Goal: Task Accomplishment & Management: Complete application form

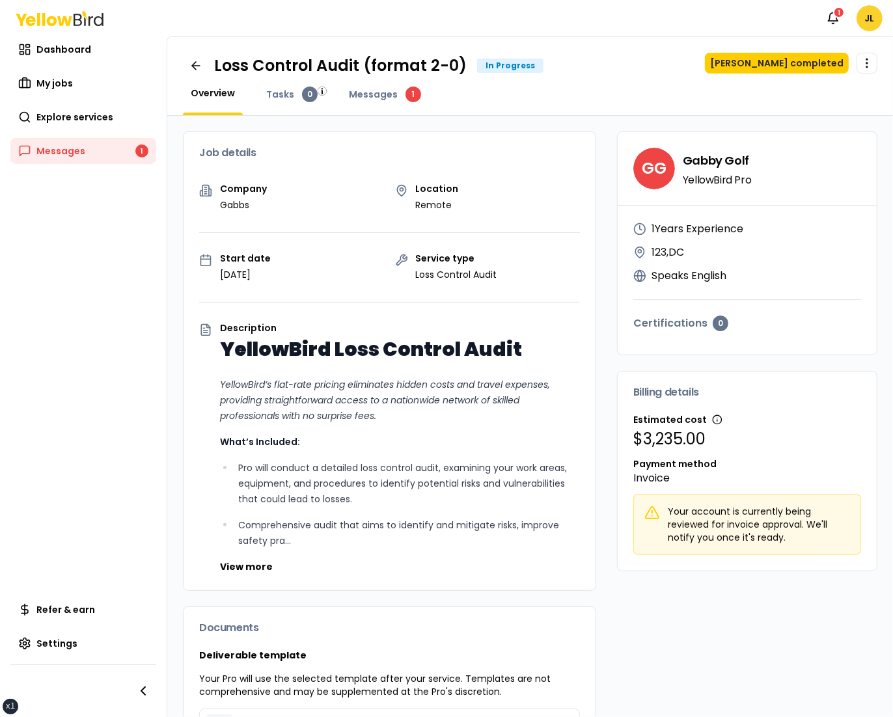
click at [875, 20] on html "xs sm md lg xl 2xl Notifications 1 JL Dashboard My jobs Explore services Messag…" at bounding box center [446, 358] width 893 height 717
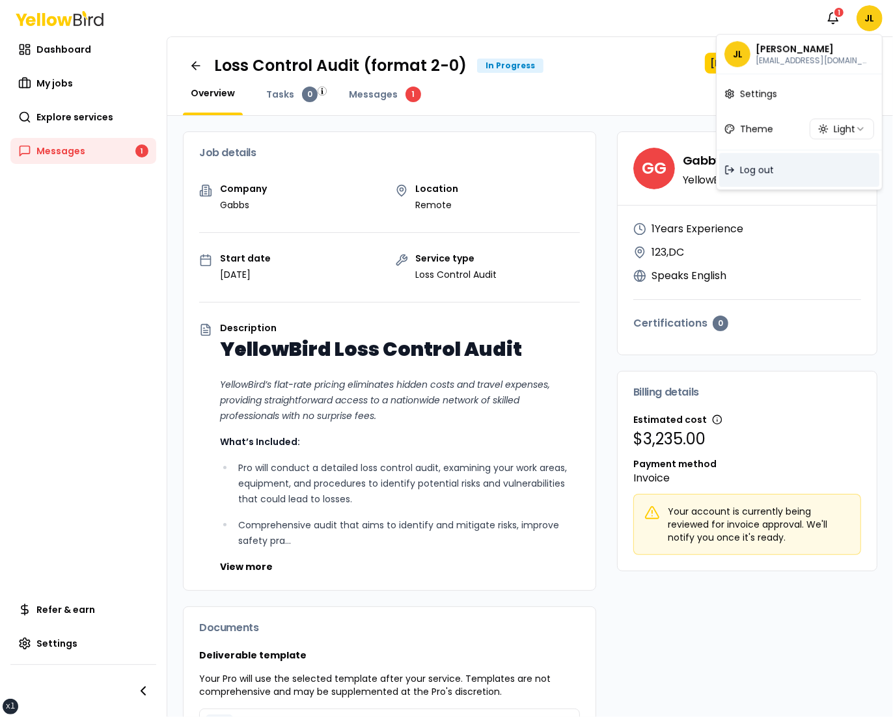
click at [778, 161] on div "Log out" at bounding box center [799, 170] width 160 height 34
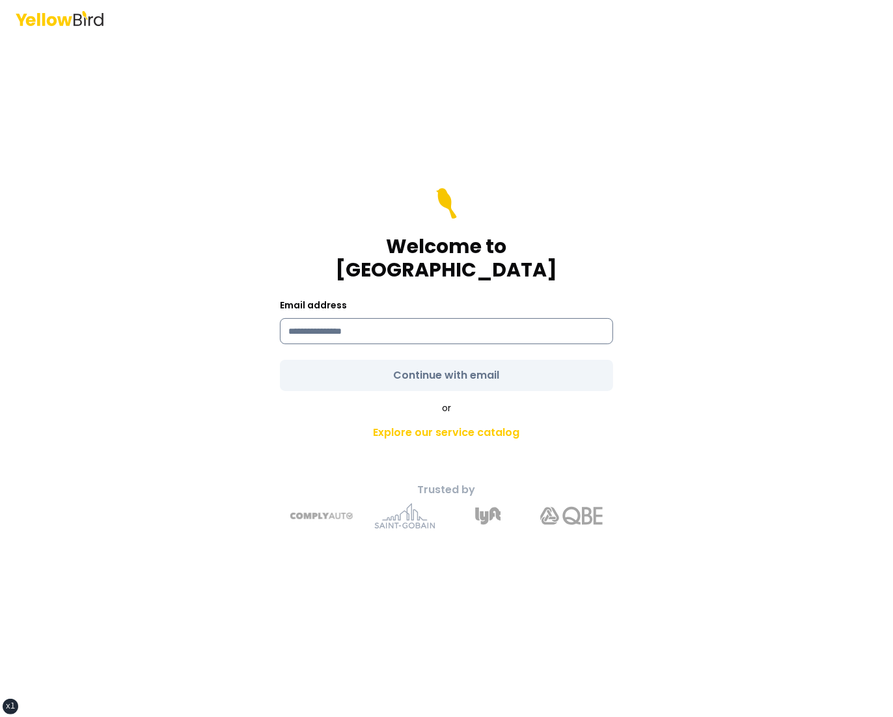
click at [411, 318] on input at bounding box center [446, 331] width 333 height 26
click at [249, 236] on div "Welcome to YellowBird Email address Continue with email or Explore our service …" at bounding box center [446, 376] width 479 height 325
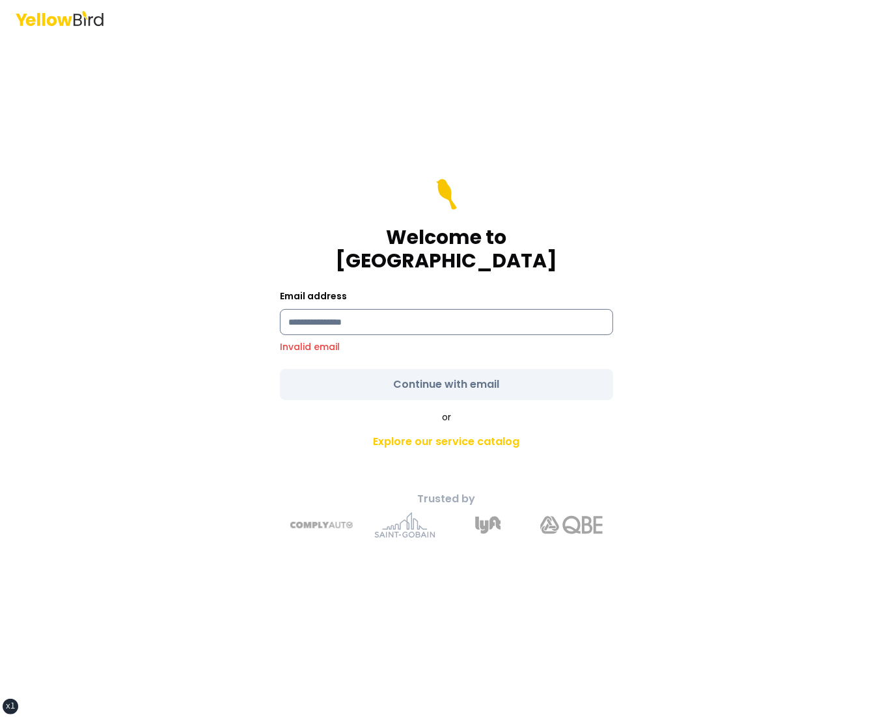
click at [332, 311] on input at bounding box center [446, 322] width 333 height 26
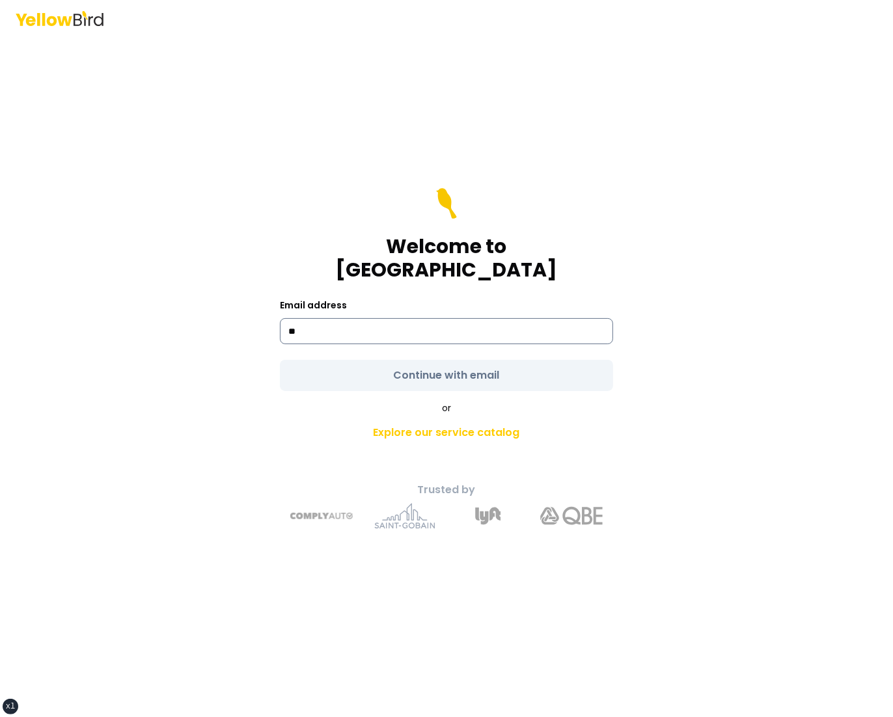
type input "**********"
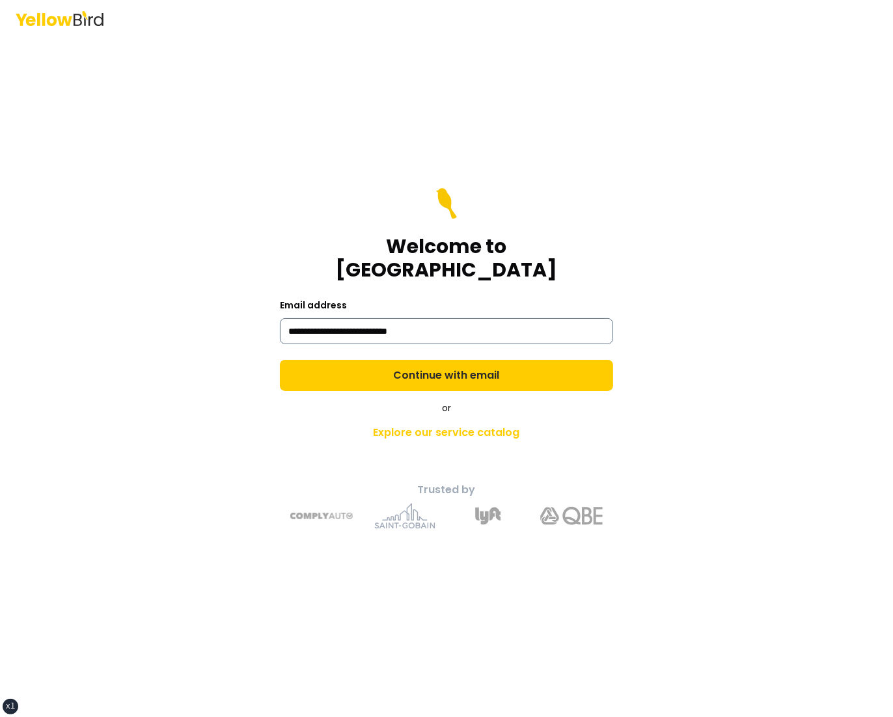
click at [280, 360] on button "Continue with email" at bounding box center [446, 375] width 333 height 31
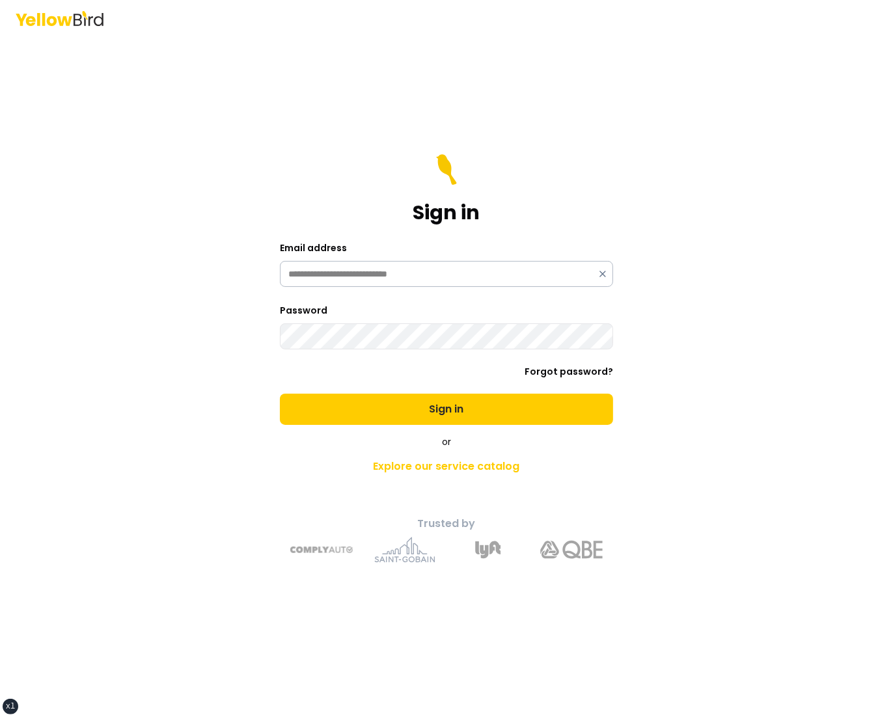
click at [280, 394] on button "Sign in" at bounding box center [446, 409] width 333 height 31
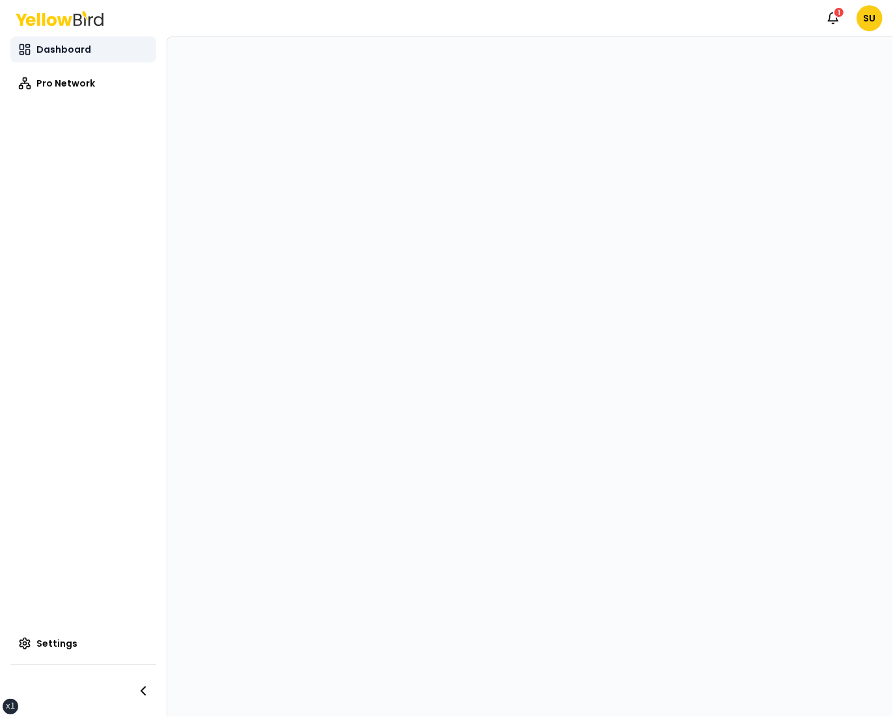
click at [58, 42] on link "Dashboard" at bounding box center [83, 49] width 146 height 26
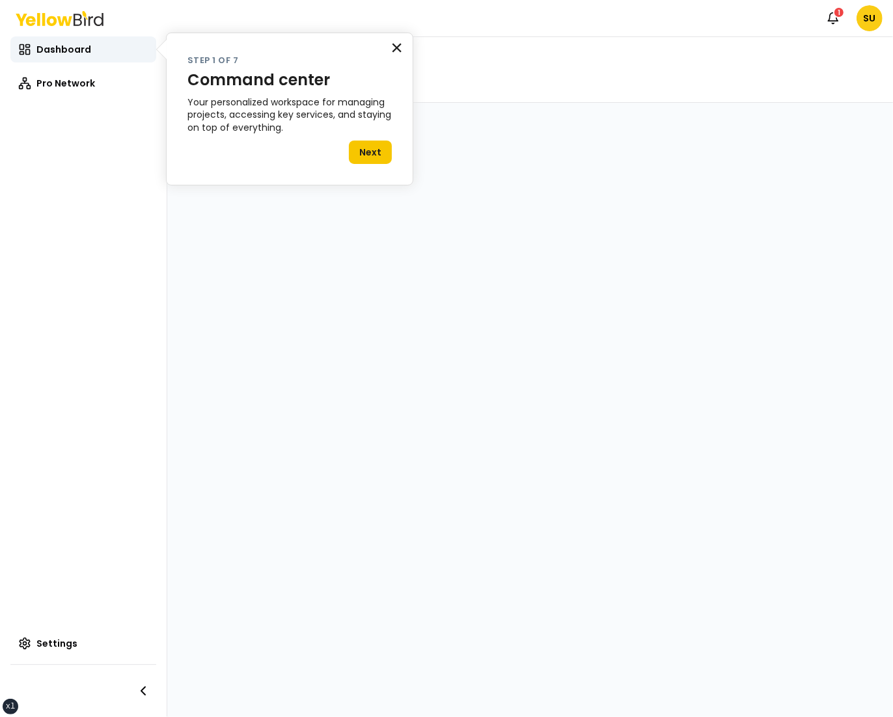
click at [394, 42] on button "×" at bounding box center [396, 47] width 12 height 21
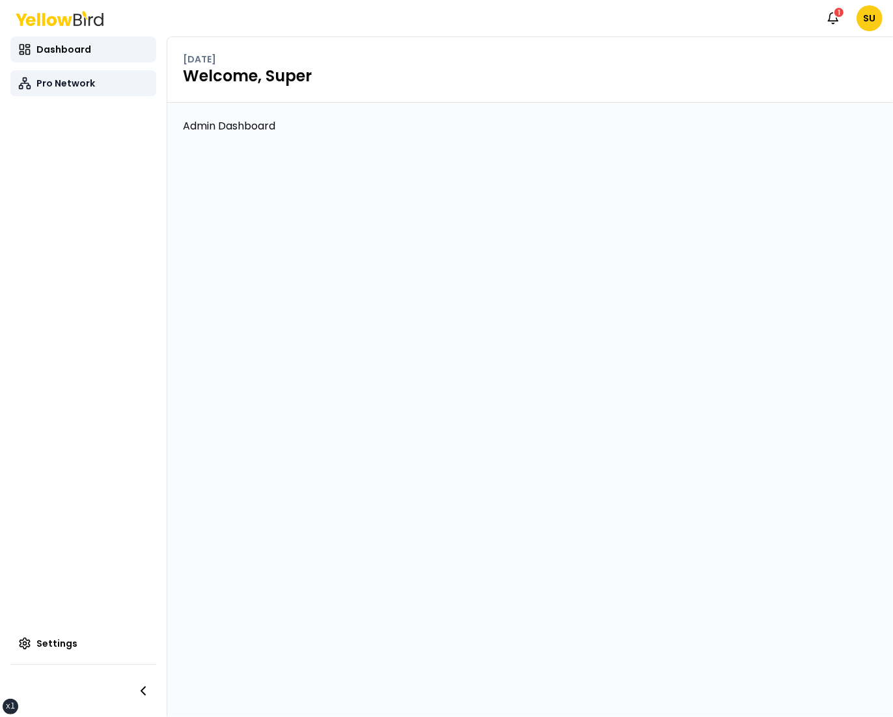
click at [49, 74] on link "Pro Network" at bounding box center [83, 83] width 146 height 26
click at [68, 83] on span "Pro Network" at bounding box center [65, 83] width 59 height 13
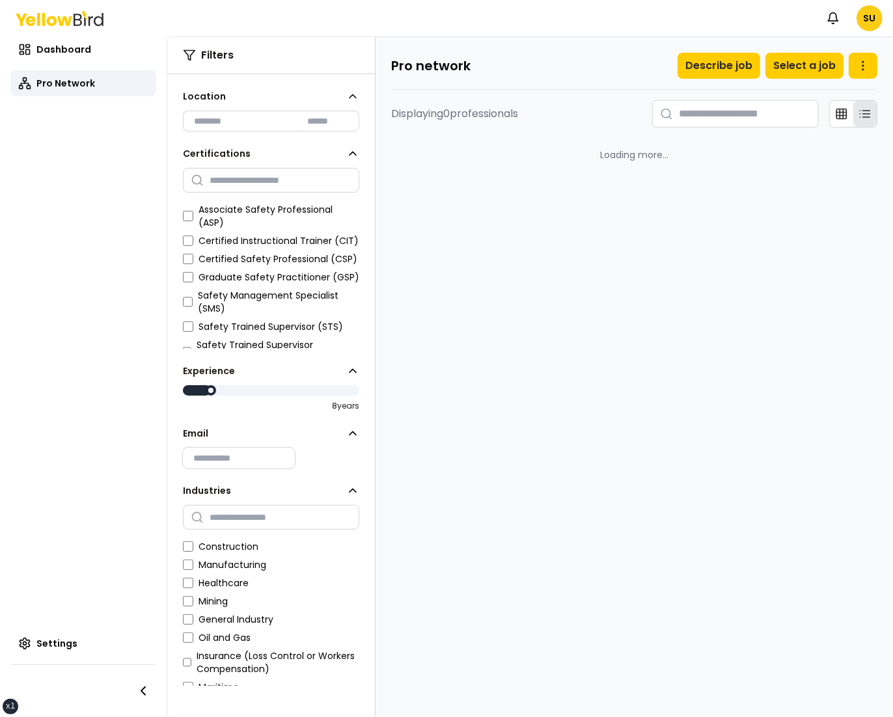
click at [122, 222] on nav "Dashboard Pro Network Pro Network Pro Network Settings" at bounding box center [83, 376] width 167 height 680
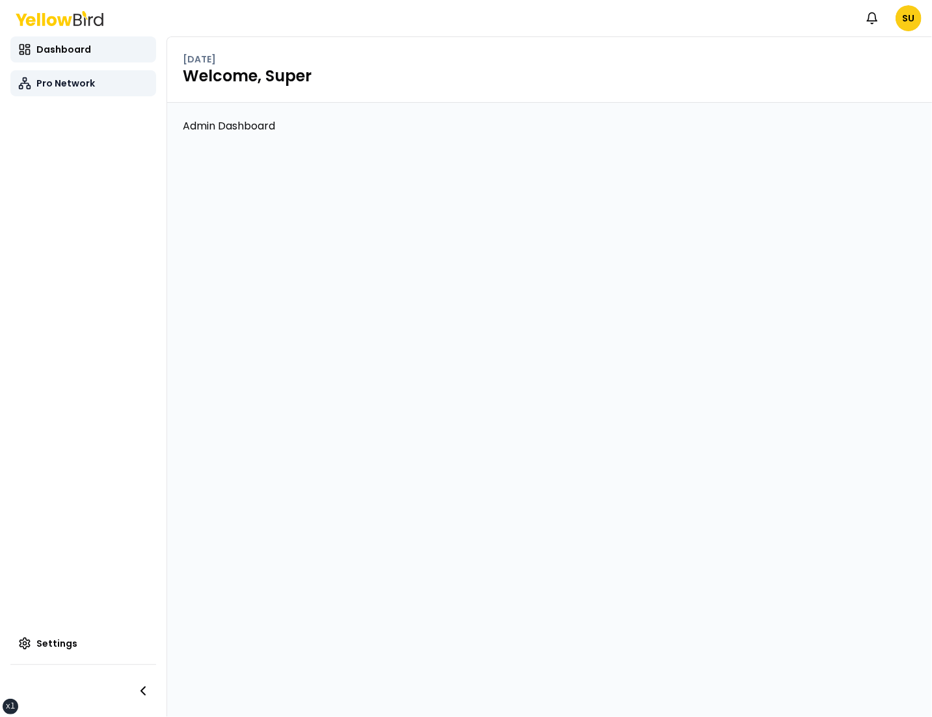
click at [65, 83] on span "Pro Network" at bounding box center [65, 83] width 59 height 13
click at [89, 86] on span "Pro Network" at bounding box center [65, 83] width 59 height 13
click at [96, 83] on link "Pro Network" at bounding box center [83, 83] width 146 height 26
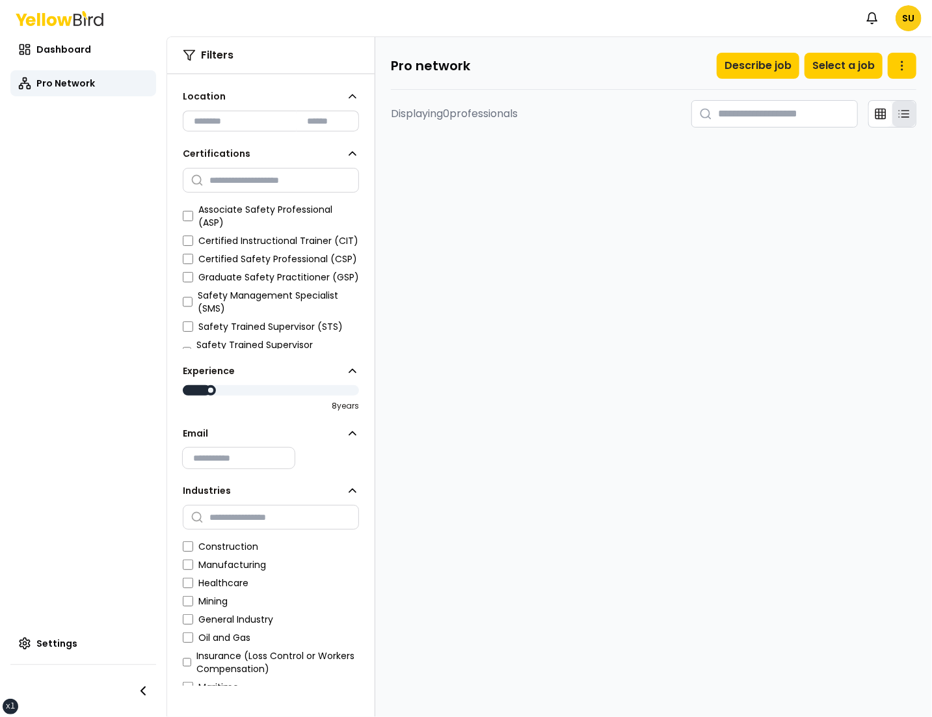
click at [746, 250] on main "Pro network Describe job Select a job Displaying 0 professionals" at bounding box center [653, 377] width 557 height 680
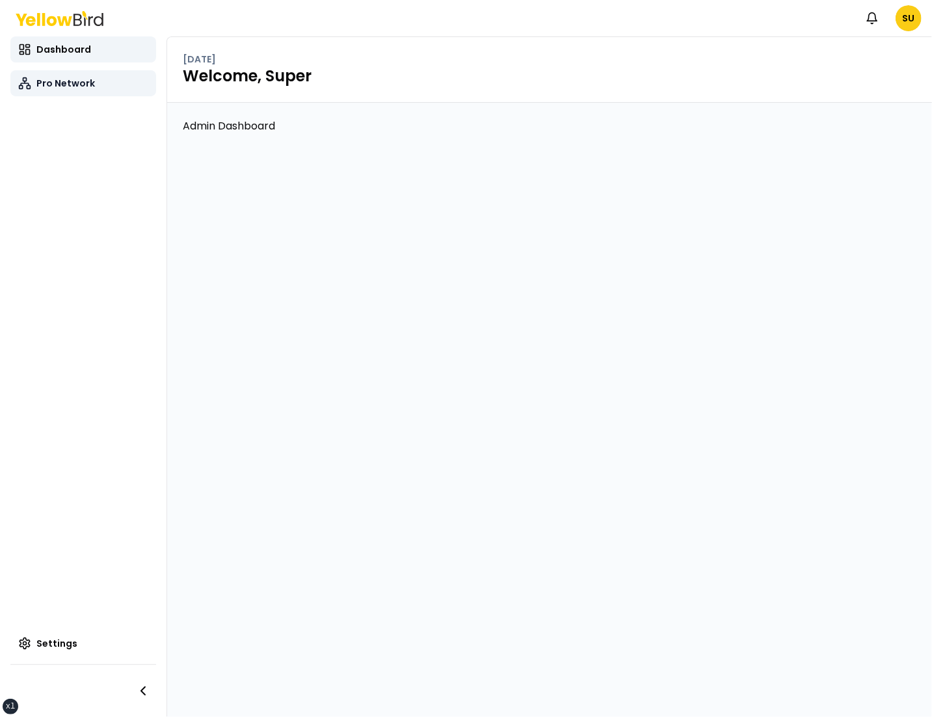
click at [109, 81] on link "Pro Network" at bounding box center [83, 83] width 146 height 26
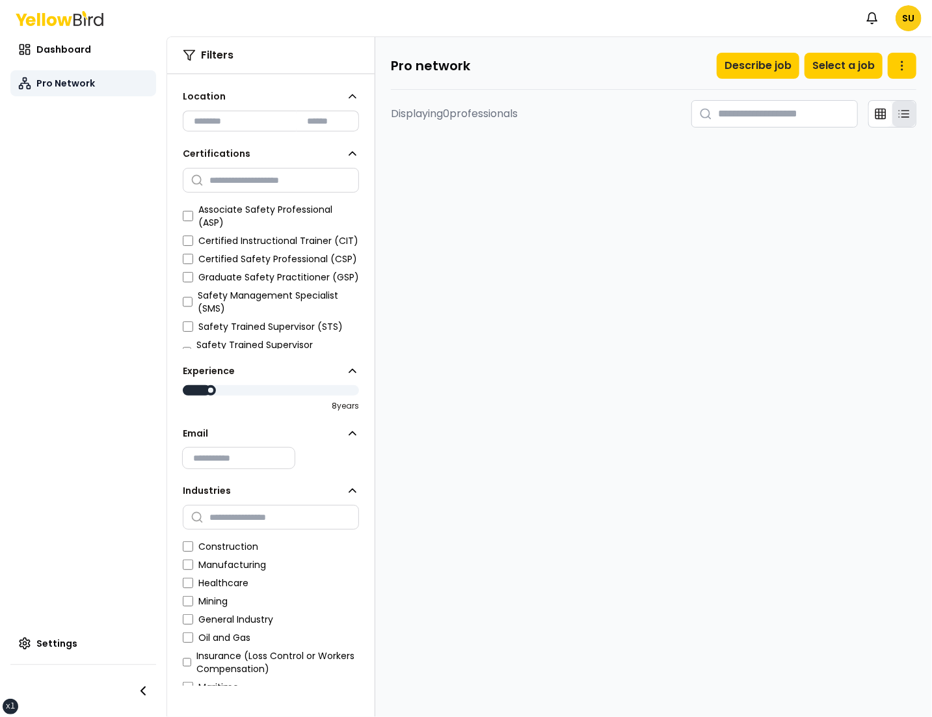
click at [109, 81] on link "Pro Network" at bounding box center [83, 83] width 146 height 26
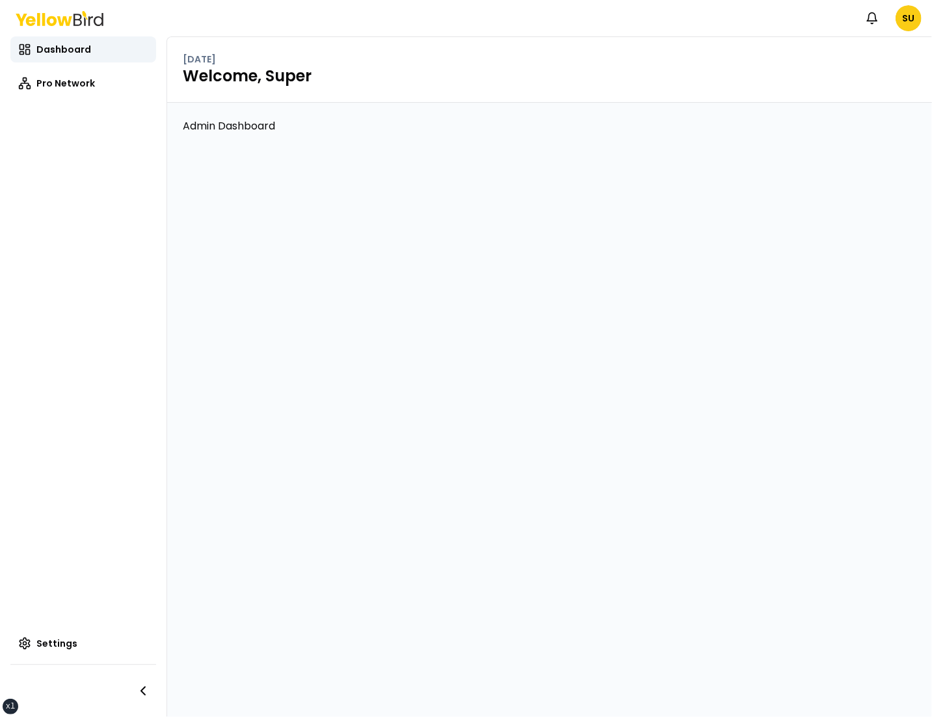
click at [578, 174] on div "Admin Dashboard" at bounding box center [549, 410] width 765 height 614
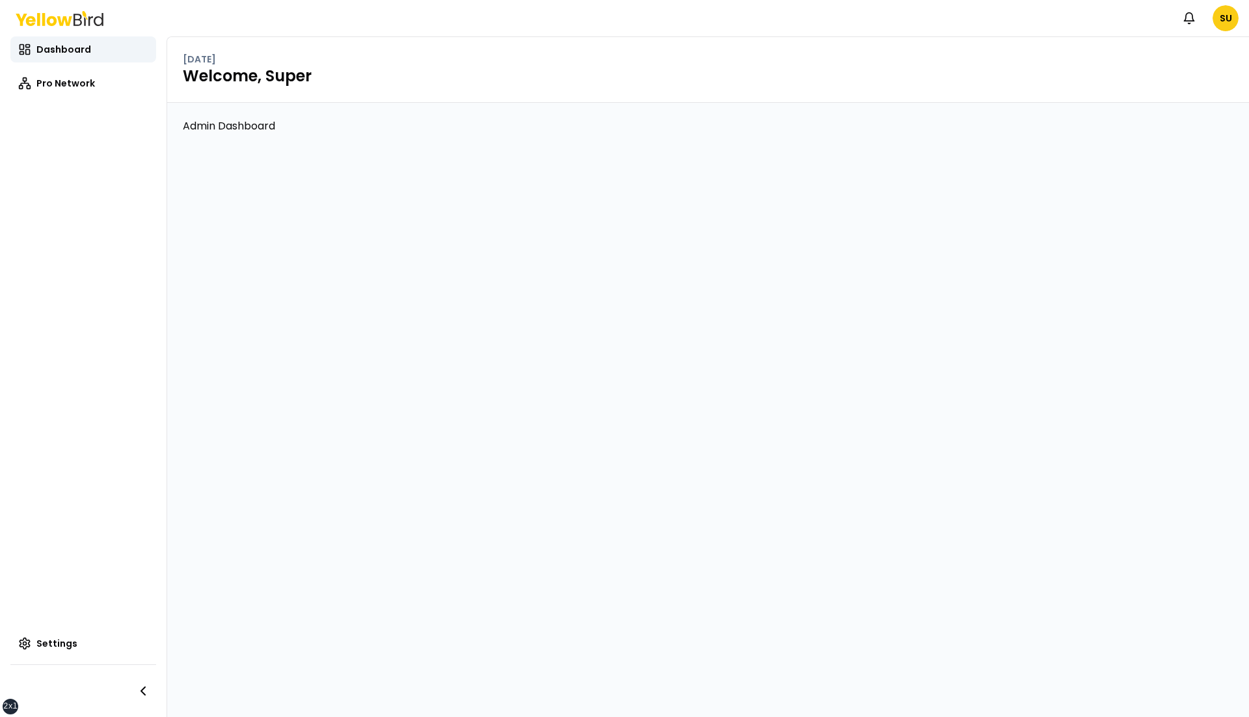
click at [435, 346] on div "Admin Dashboard" at bounding box center [708, 410] width 1082 height 614
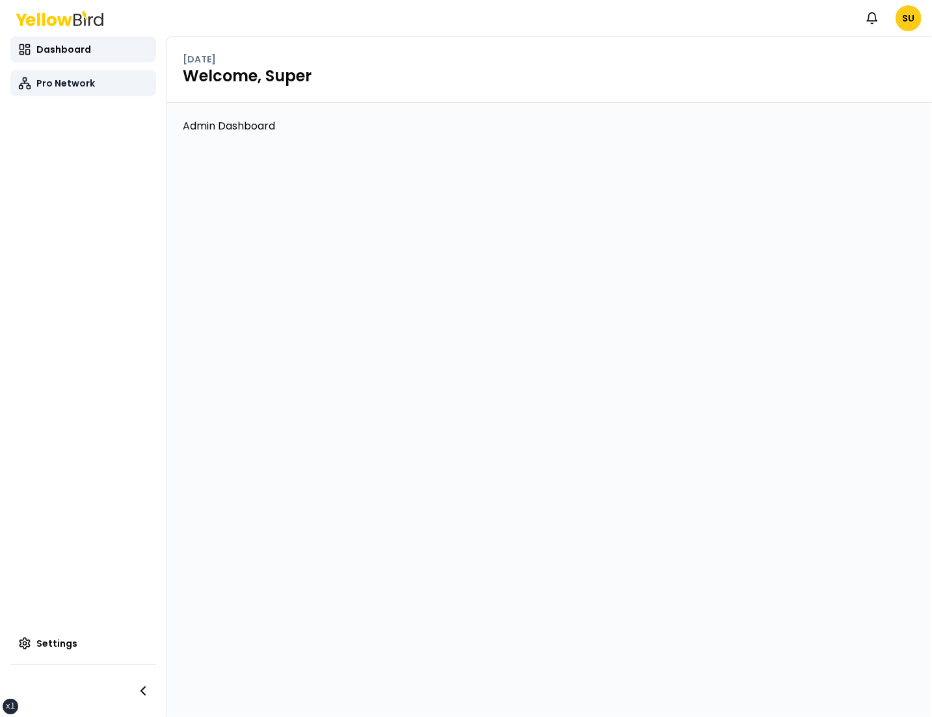
click at [70, 77] on span "Pro Network" at bounding box center [65, 83] width 59 height 13
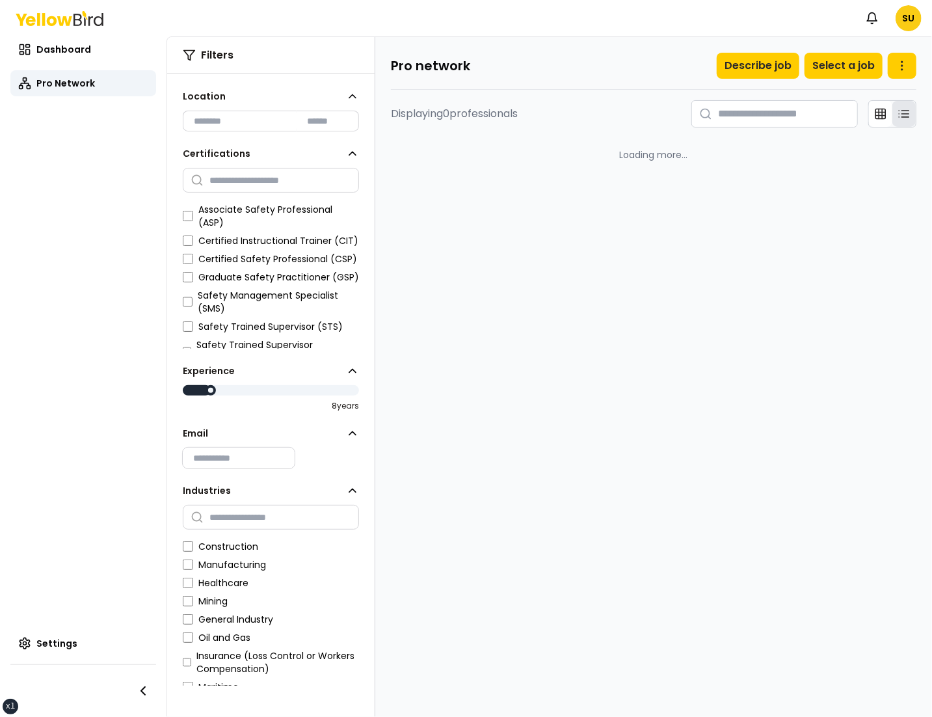
click at [813, 279] on main "Pro network Describe job Select a job Displaying 0 professionals Loading more…" at bounding box center [653, 377] width 557 height 680
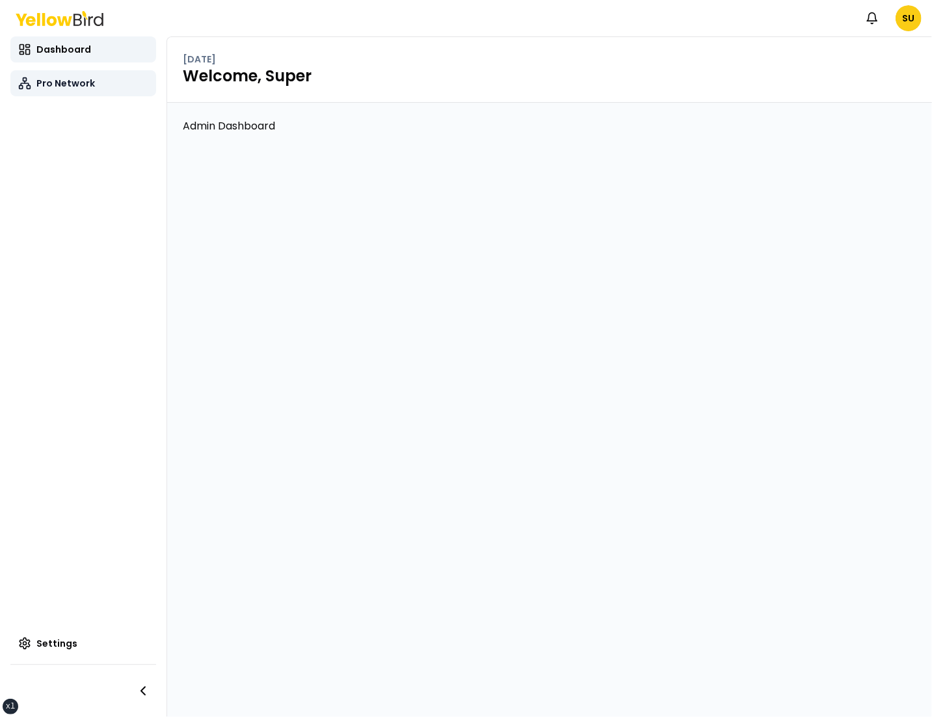
click at [96, 80] on link "Pro Network" at bounding box center [83, 83] width 146 height 26
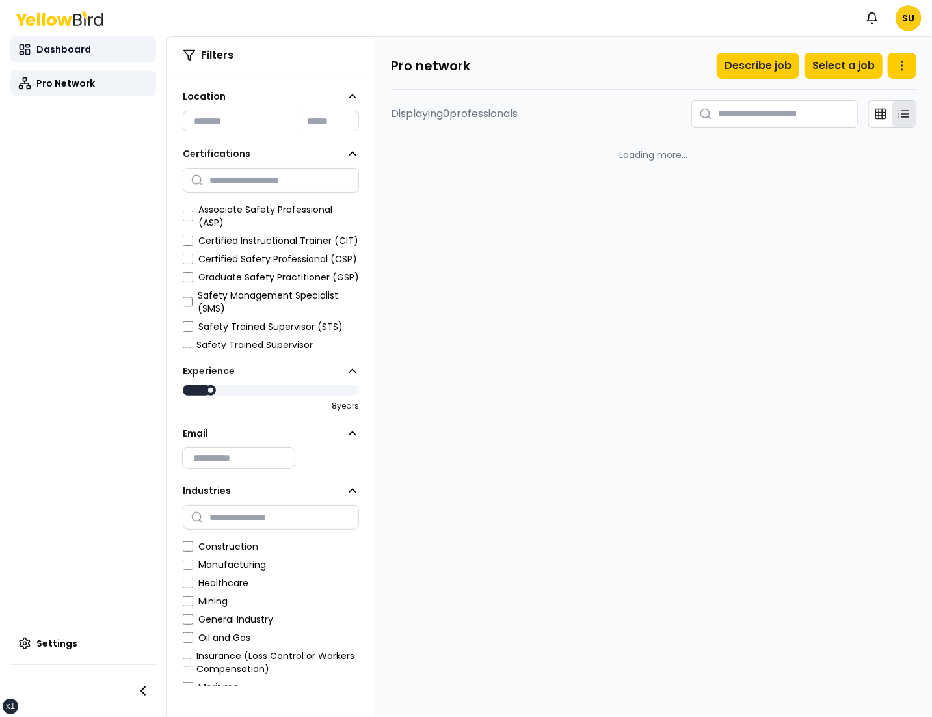
click at [88, 47] on link "Dashboard" at bounding box center [83, 49] width 146 height 26
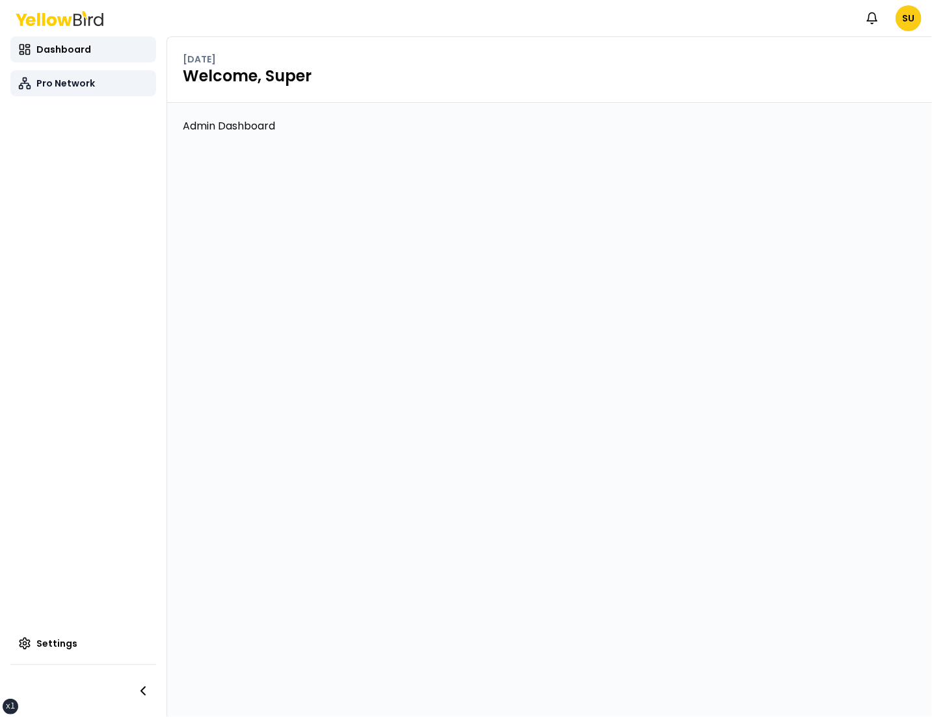
click at [70, 89] on span "Pro Network" at bounding box center [65, 83] width 59 height 13
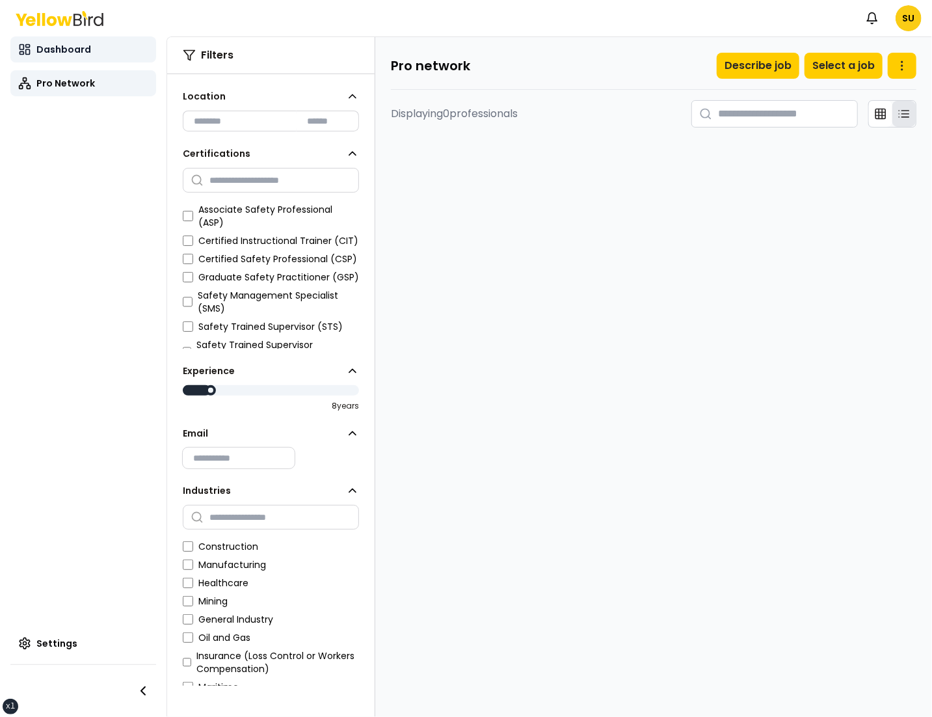
click at [80, 44] on span "Dashboard" at bounding box center [63, 49] width 55 height 13
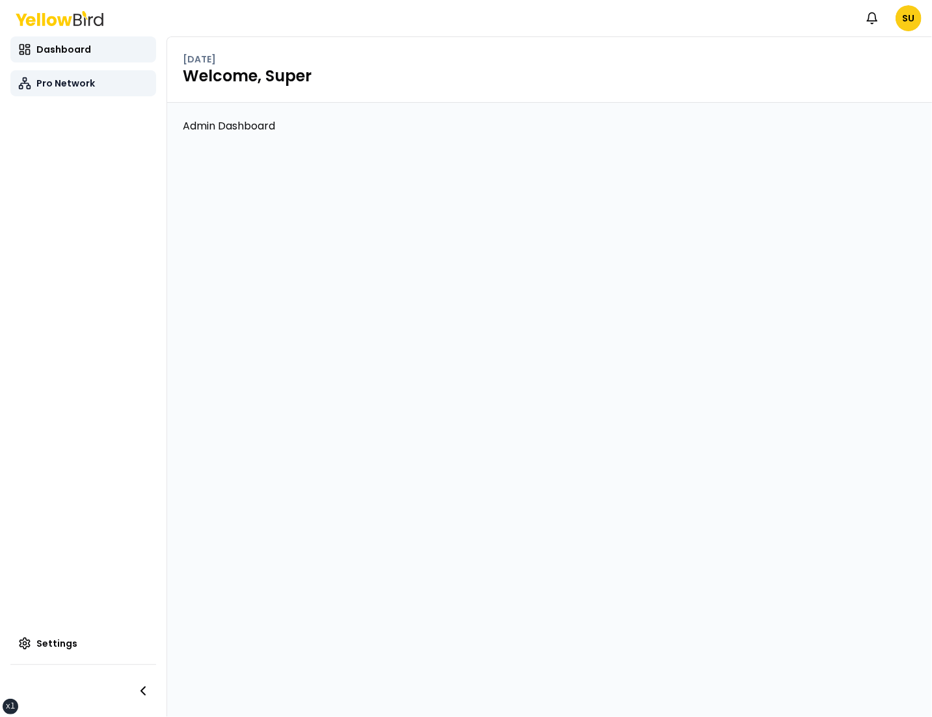
click at [78, 86] on span "Pro Network" at bounding box center [65, 83] width 59 height 13
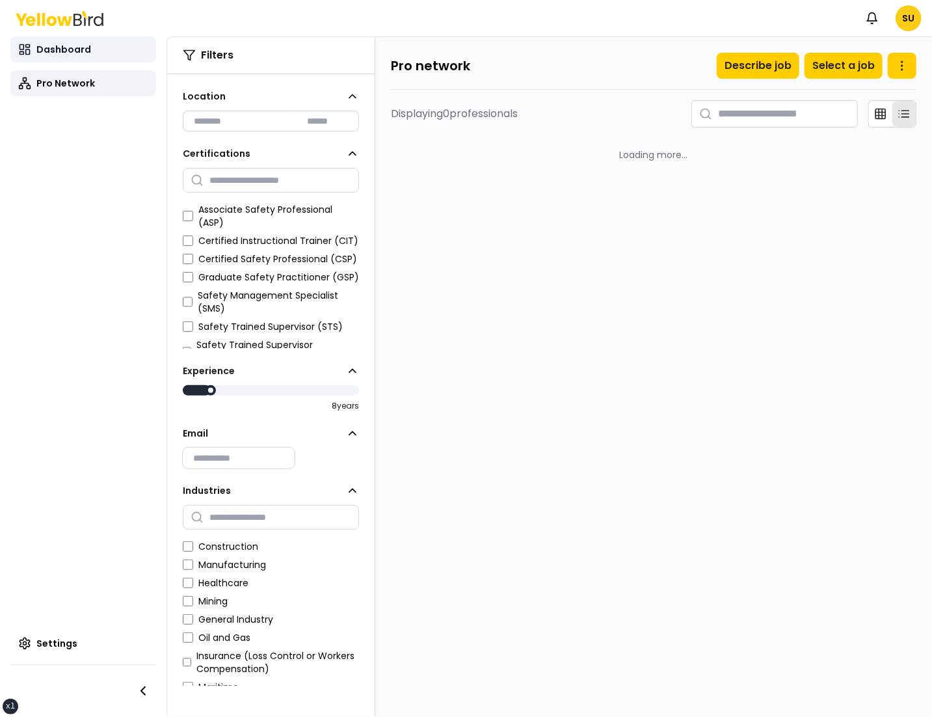
click at [92, 46] on link "Dashboard" at bounding box center [83, 49] width 146 height 26
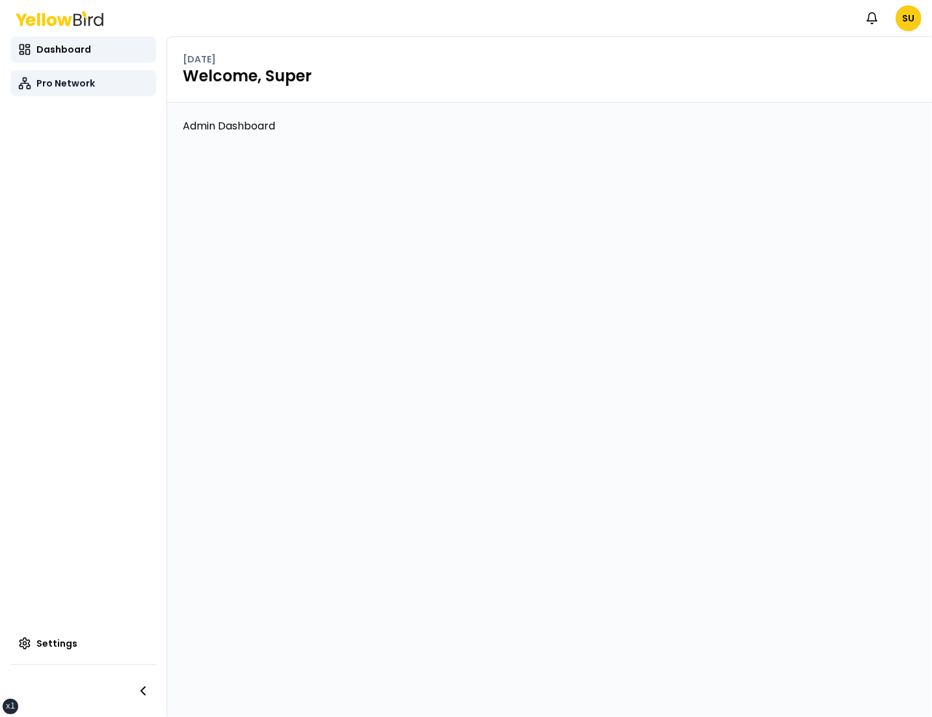
click at [105, 87] on link "Pro Network" at bounding box center [83, 83] width 146 height 26
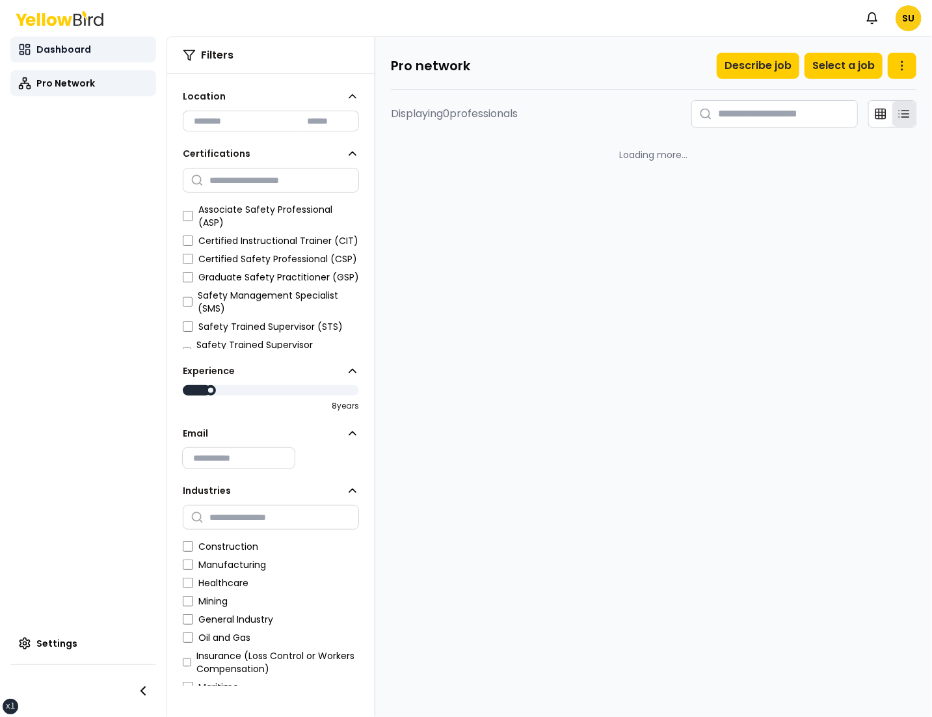
click at [102, 48] on link "Dashboard" at bounding box center [83, 49] width 146 height 26
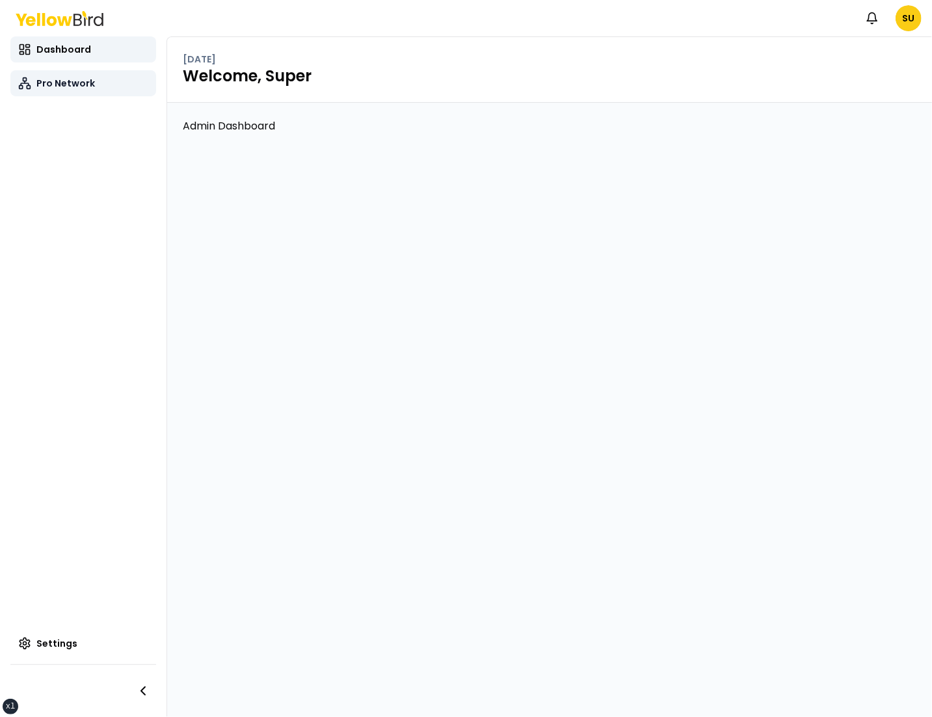
click at [74, 95] on link "Pro Network" at bounding box center [83, 83] width 146 height 26
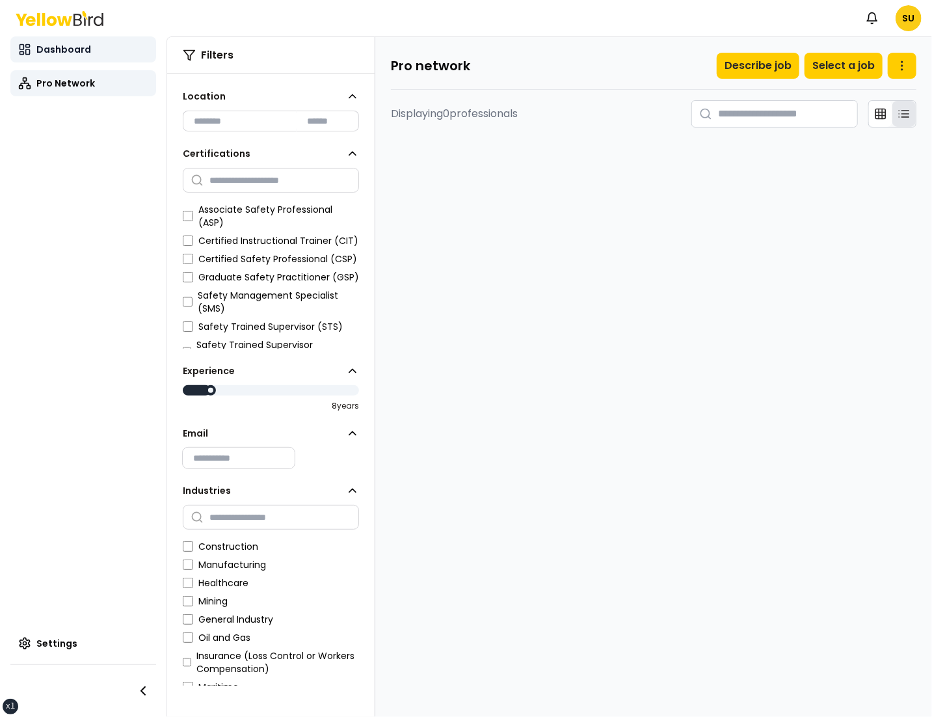
click at [81, 51] on span "Dashboard" at bounding box center [63, 49] width 55 height 13
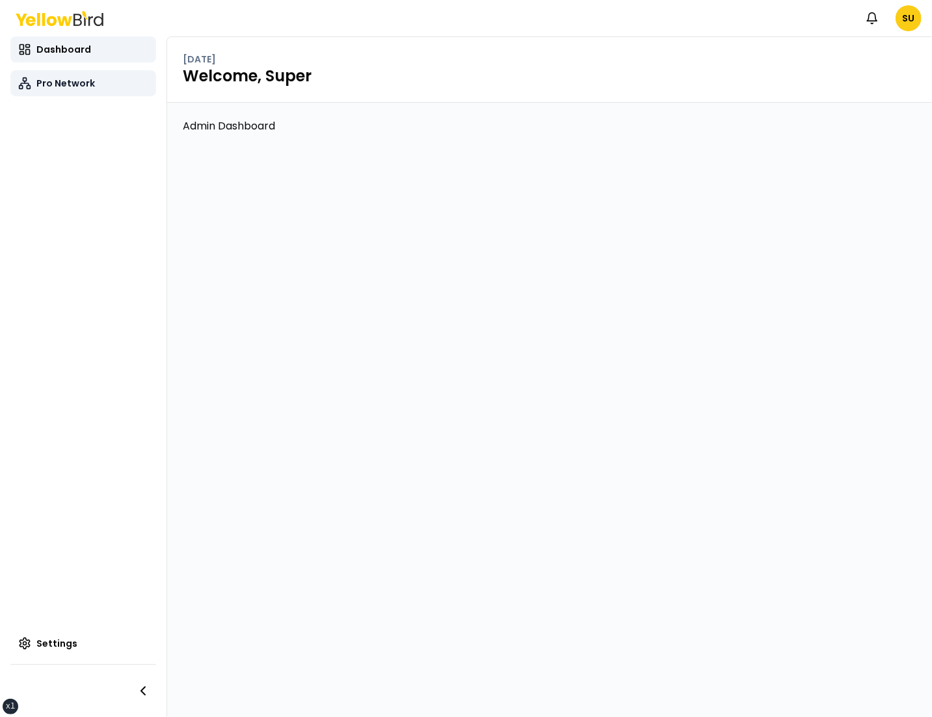
click at [88, 80] on span "Pro Network" at bounding box center [65, 83] width 59 height 13
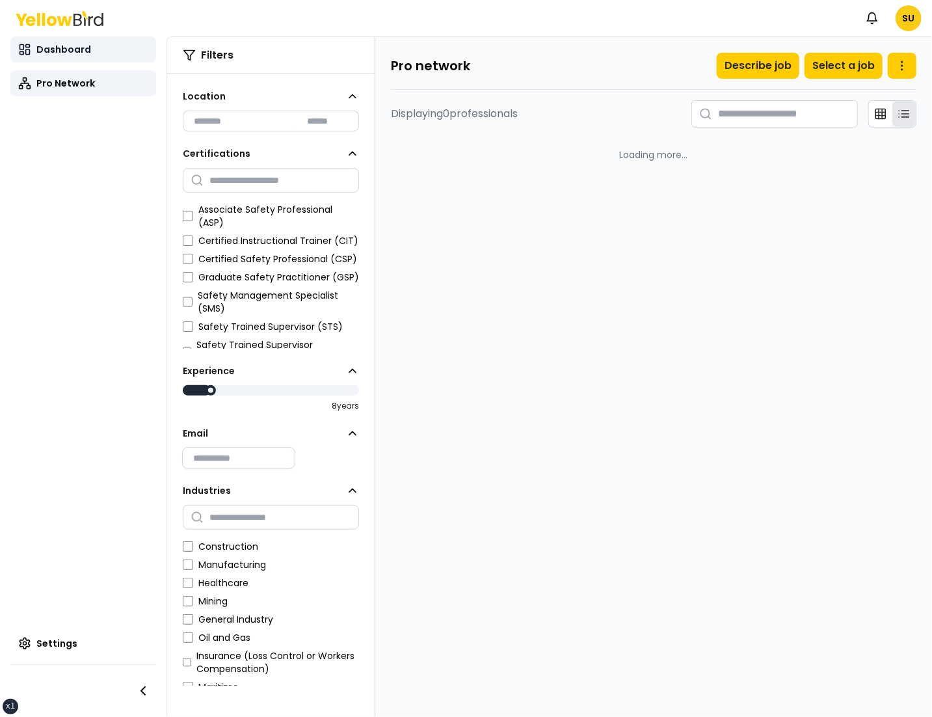
click at [112, 57] on link "Dashboard" at bounding box center [83, 49] width 146 height 26
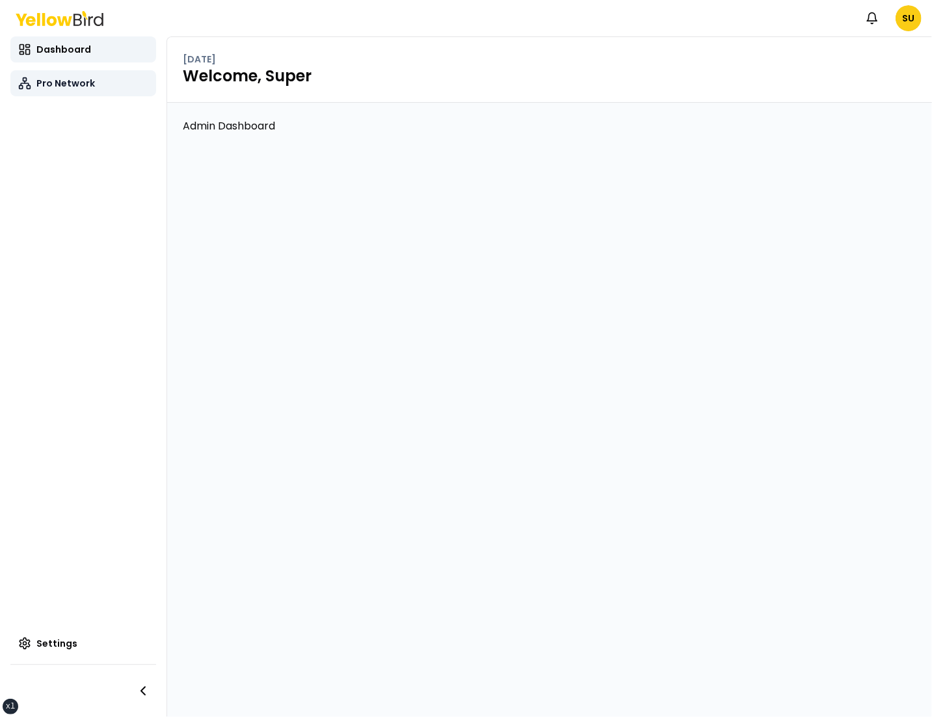
click at [98, 80] on link "Pro Network" at bounding box center [83, 83] width 146 height 26
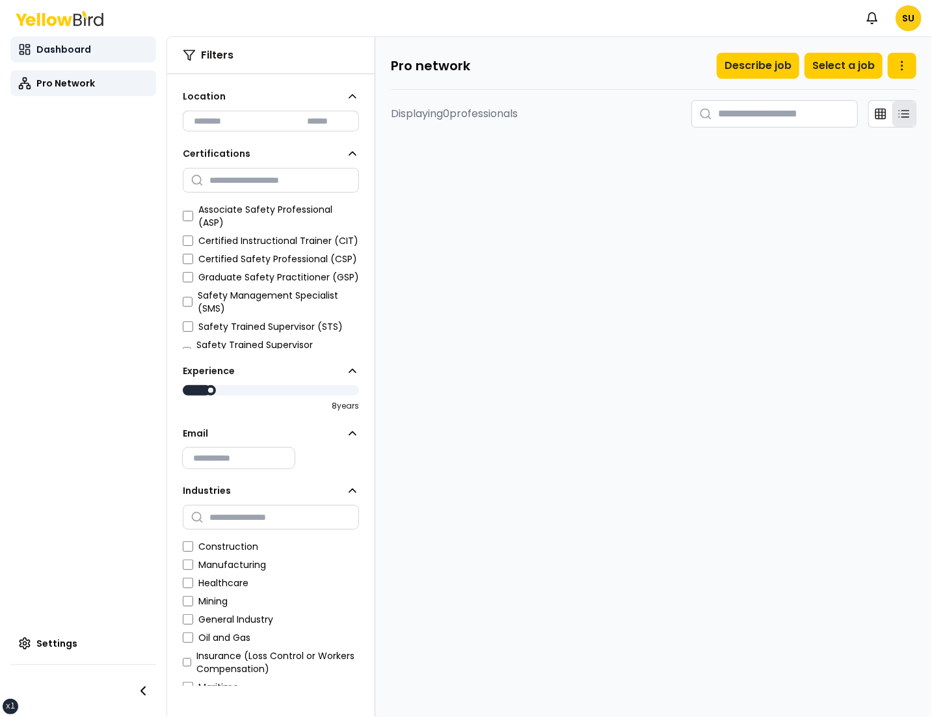
click at [93, 59] on link "Dashboard" at bounding box center [83, 49] width 146 height 26
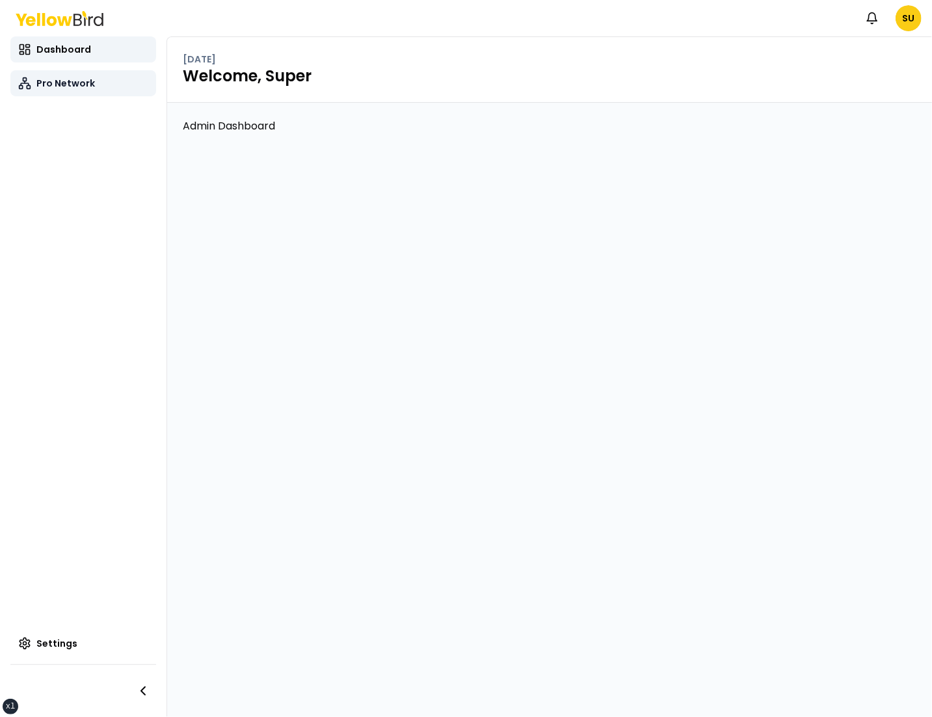
click at [116, 71] on link "Pro Network" at bounding box center [83, 83] width 146 height 26
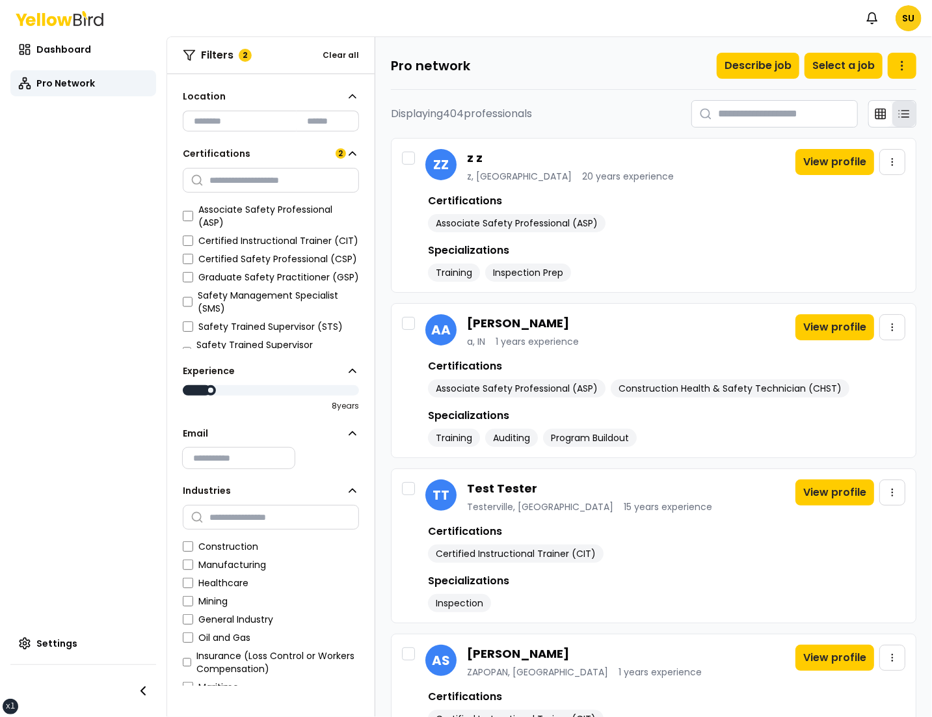
click at [190, 237] on div "Associate Safety Professional (ASP) Certified Instructional Trainer (CIT) Certi…" at bounding box center [271, 276] width 176 height 146
click at [189, 251] on div "Associate Safety Professional (ASP) Certified Instructional Trainer (CIT) Certi…" at bounding box center [271, 276] width 176 height 146
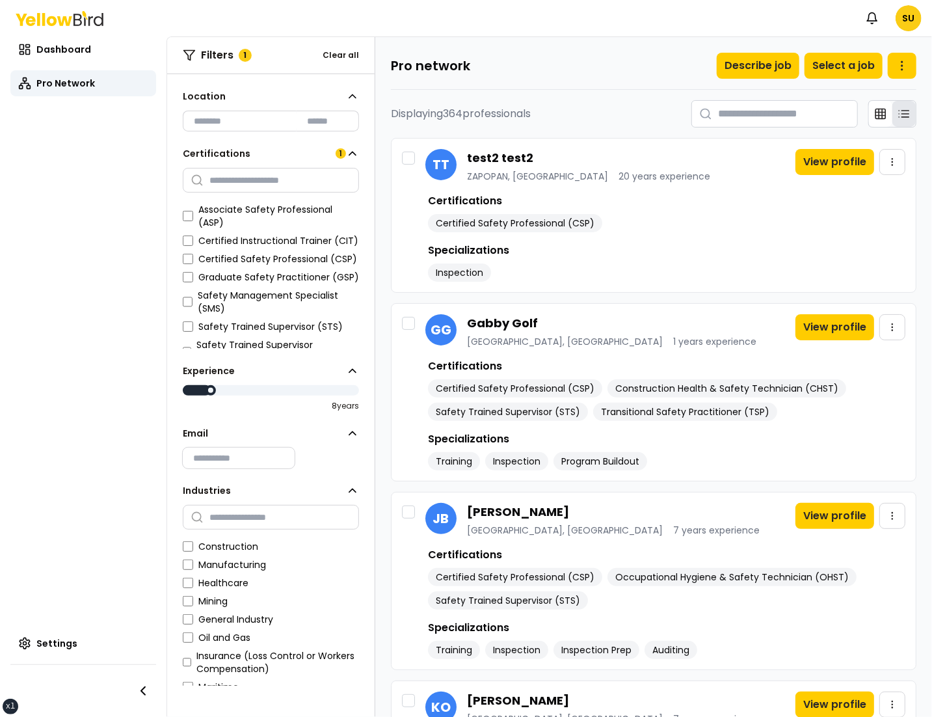
click at [242, 184] on input "text" at bounding box center [271, 180] width 176 height 25
type input "******"
click at [252, 183] on input "******" at bounding box center [271, 180] width 176 height 25
click at [278, 126] on input at bounding box center [240, 121] width 114 height 21
click at [214, 114] on input at bounding box center [240, 121] width 114 height 21
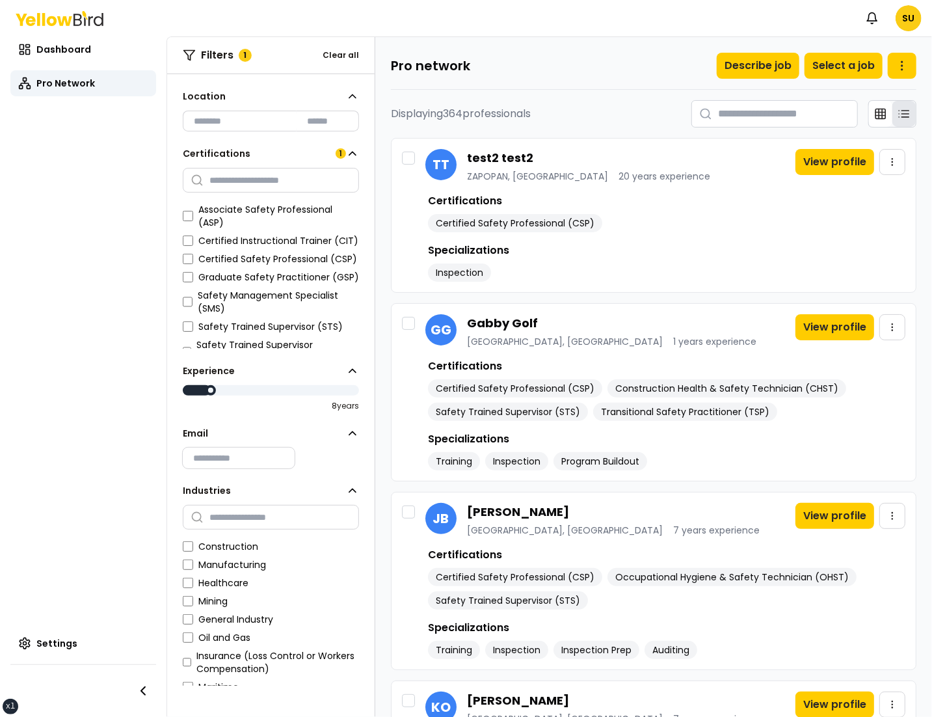
click at [531, 107] on p "Displaying 364 professionals" at bounding box center [461, 114] width 140 height 16
click at [761, 63] on button "Describe job" at bounding box center [758, 66] width 83 height 26
click at [842, 80] on div "Pro network Describe job Select a job" at bounding box center [654, 71] width 526 height 37
click at [850, 63] on button "Select a job" at bounding box center [844, 66] width 78 height 26
click at [902, 65] on circle at bounding box center [902, 65] width 1 height 1
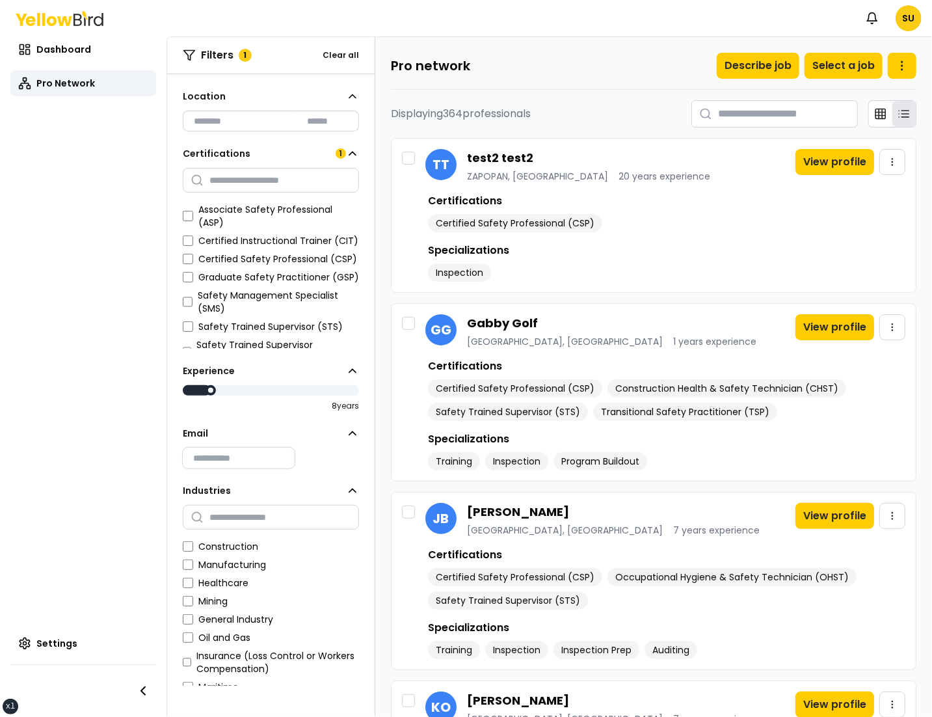
click at [264, 387] on input "range" at bounding box center [271, 391] width 176 height 10
click at [318, 388] on input "range" at bounding box center [271, 391] width 176 height 10
type input "*"
click at [200, 389] on input "range" at bounding box center [271, 391] width 176 height 10
click at [334, 56] on button "Clear all" at bounding box center [341, 55] width 36 height 10
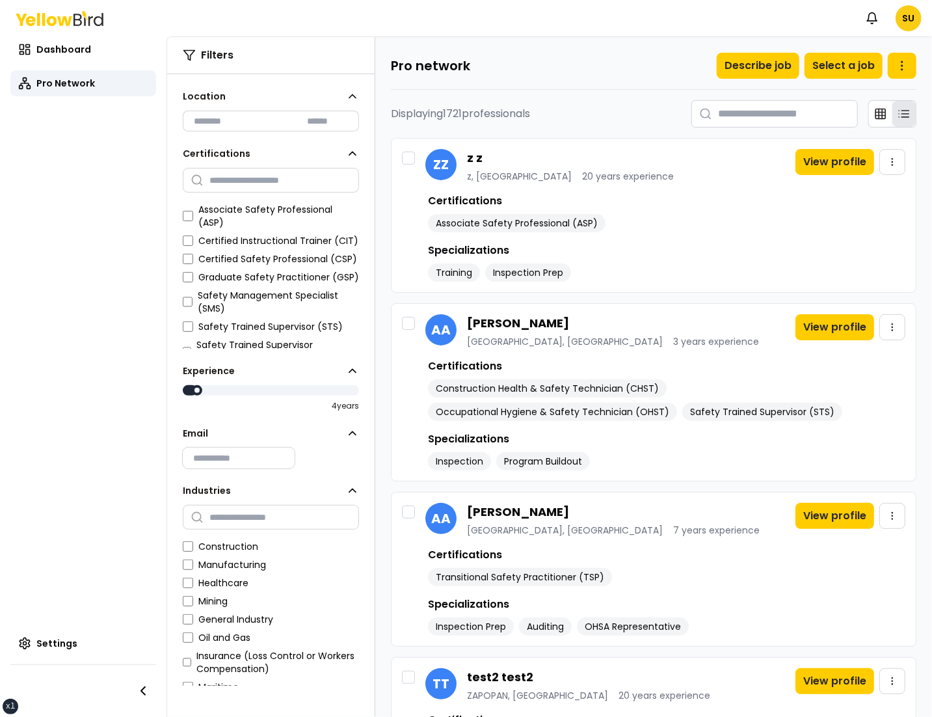
click at [275, 118] on input at bounding box center [240, 121] width 114 height 21
click at [319, 128] on input at bounding box center [328, 121] width 62 height 21
click at [355, 95] on icon at bounding box center [352, 96] width 13 height 13
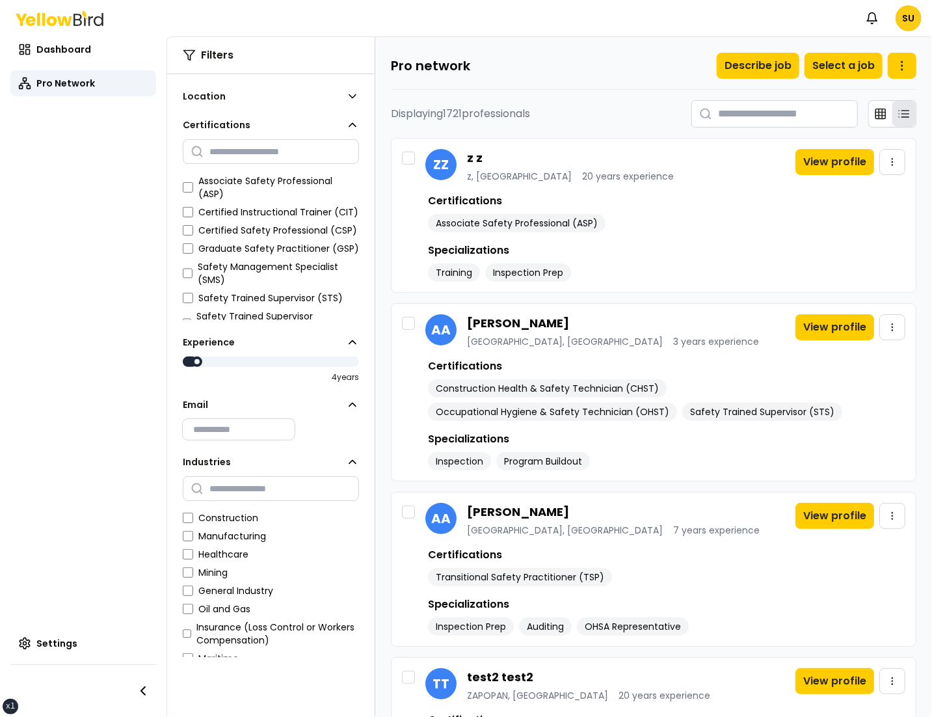
click at [355, 121] on icon at bounding box center [352, 124] width 13 height 13
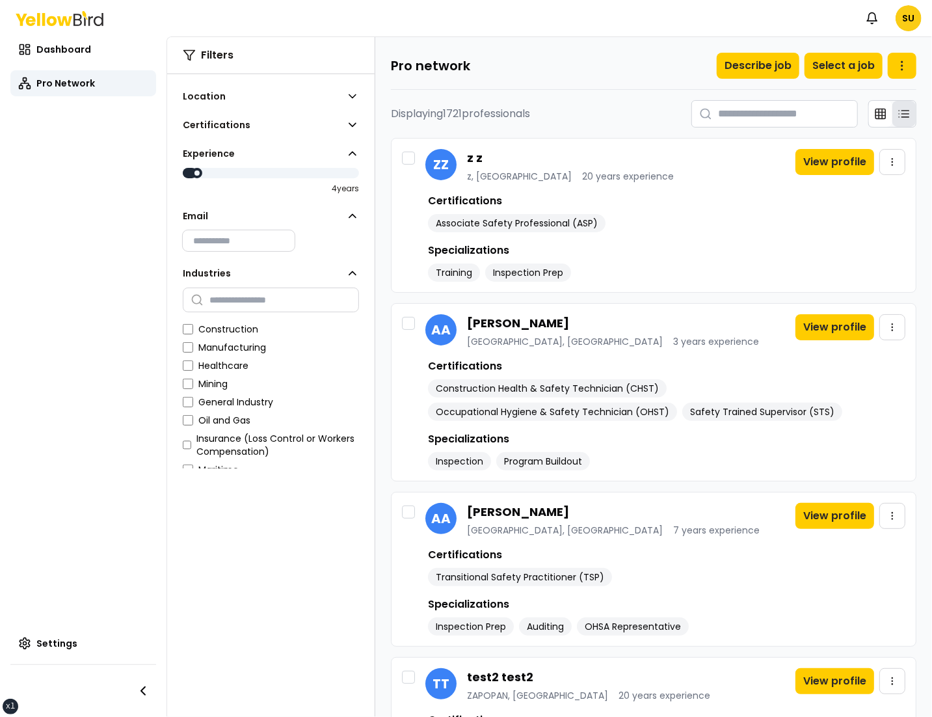
click at [353, 147] on icon at bounding box center [352, 153] width 13 height 13
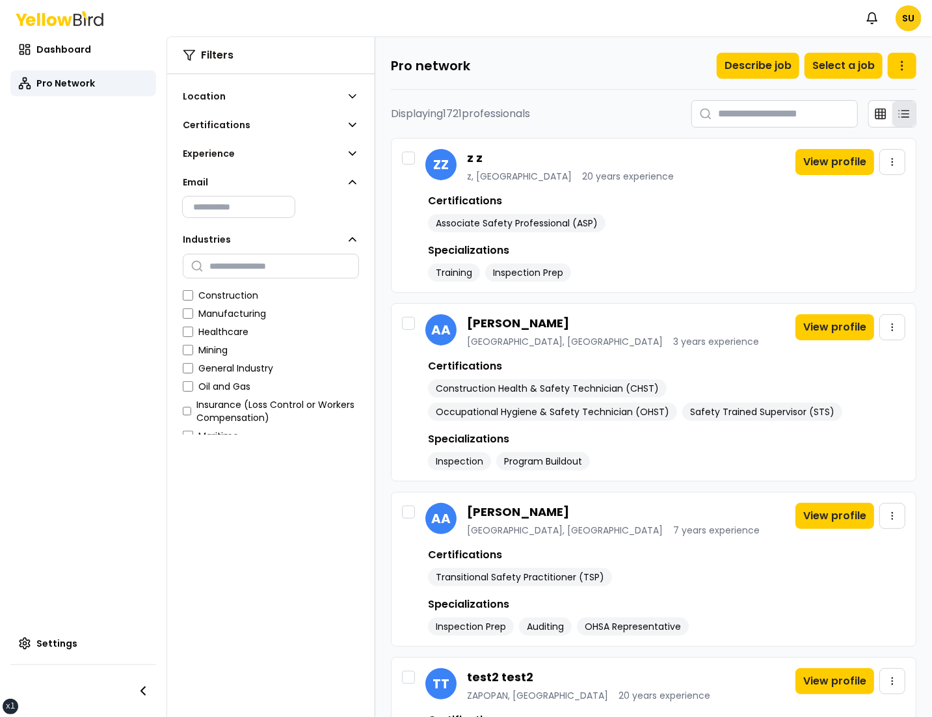
click at [250, 202] on input "email" at bounding box center [238, 206] width 91 height 13
type input "*"
click at [138, 228] on nav "Dashboard Pro Network Settings" at bounding box center [83, 376] width 167 height 680
click at [249, 271] on input "text" at bounding box center [271, 266] width 176 height 25
click at [250, 206] on input "email" at bounding box center [238, 206] width 91 height 13
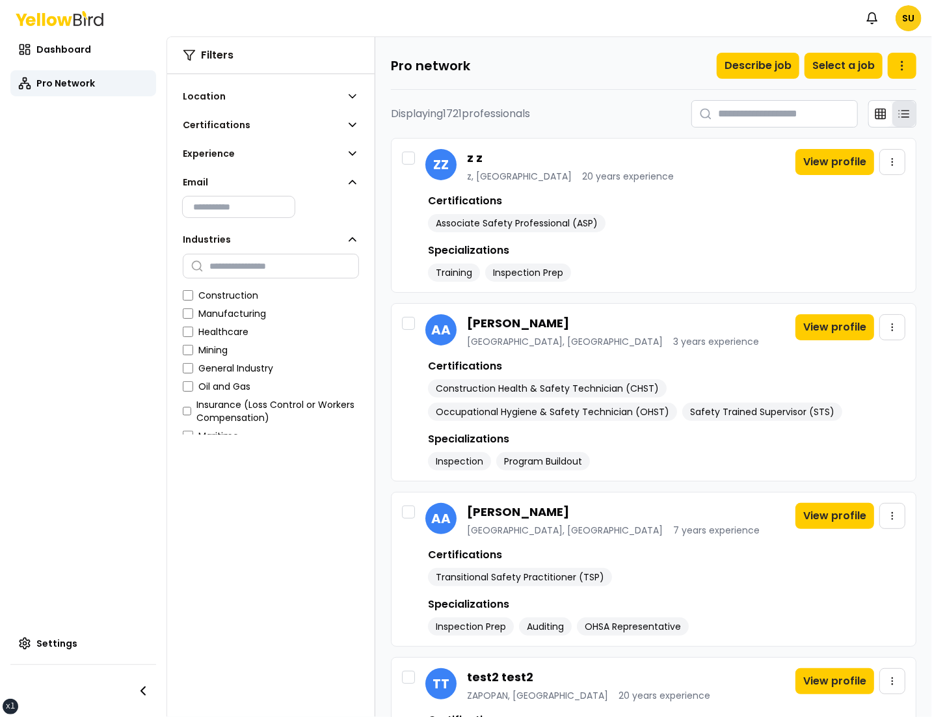
click at [219, 262] on input "text" at bounding box center [271, 266] width 176 height 25
type input "***"
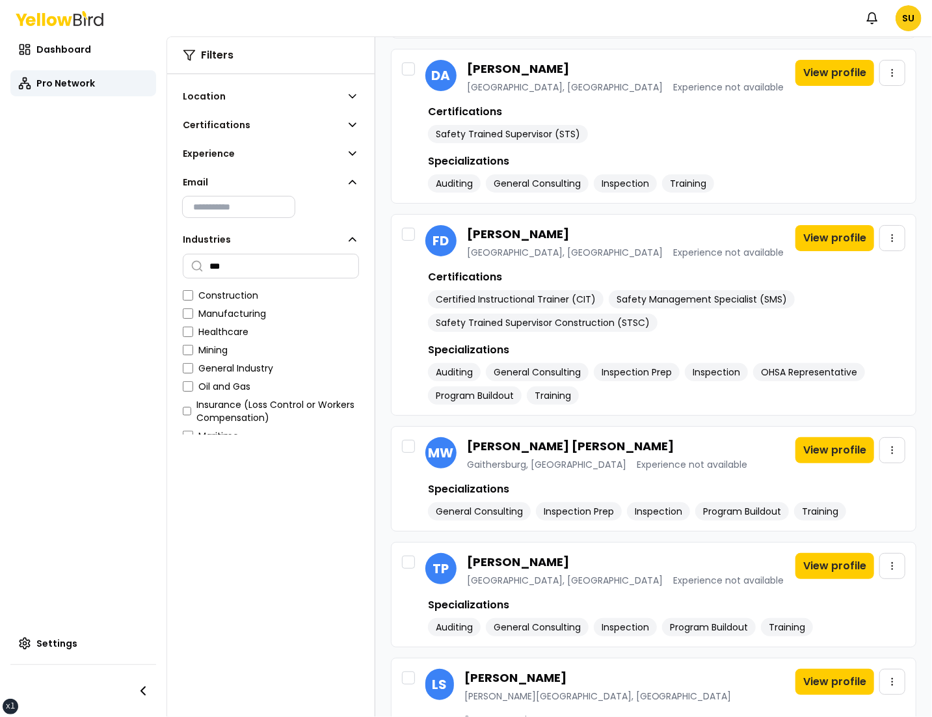
scroll to position [9801, 0]
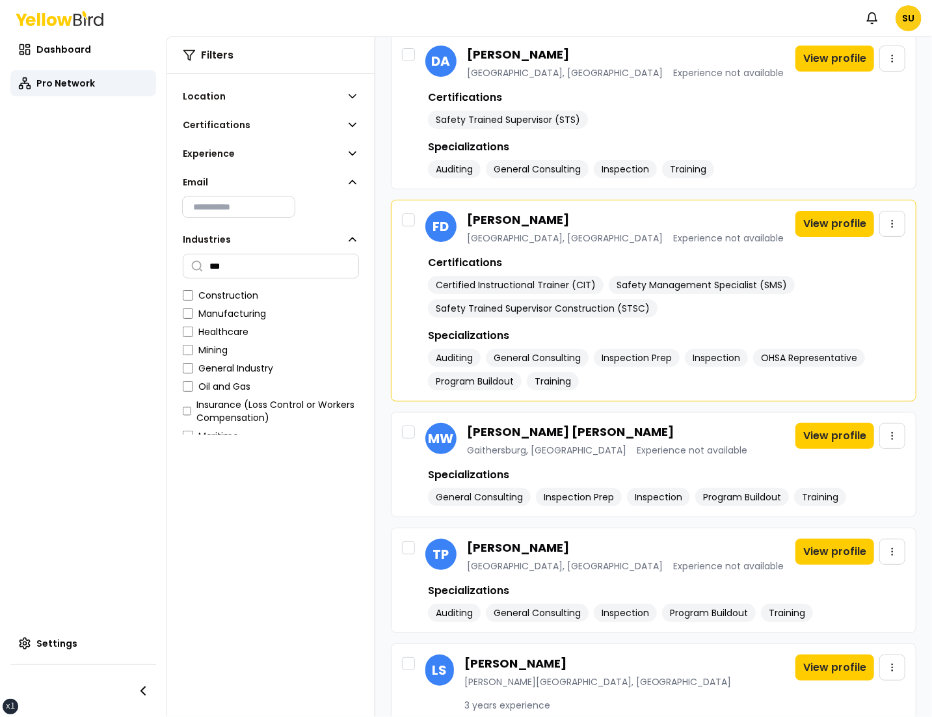
click at [415, 211] on div "FD Frank DAgostino Fort Lauderdale, FL Experience not available" at bounding box center [593, 228] width 382 height 34
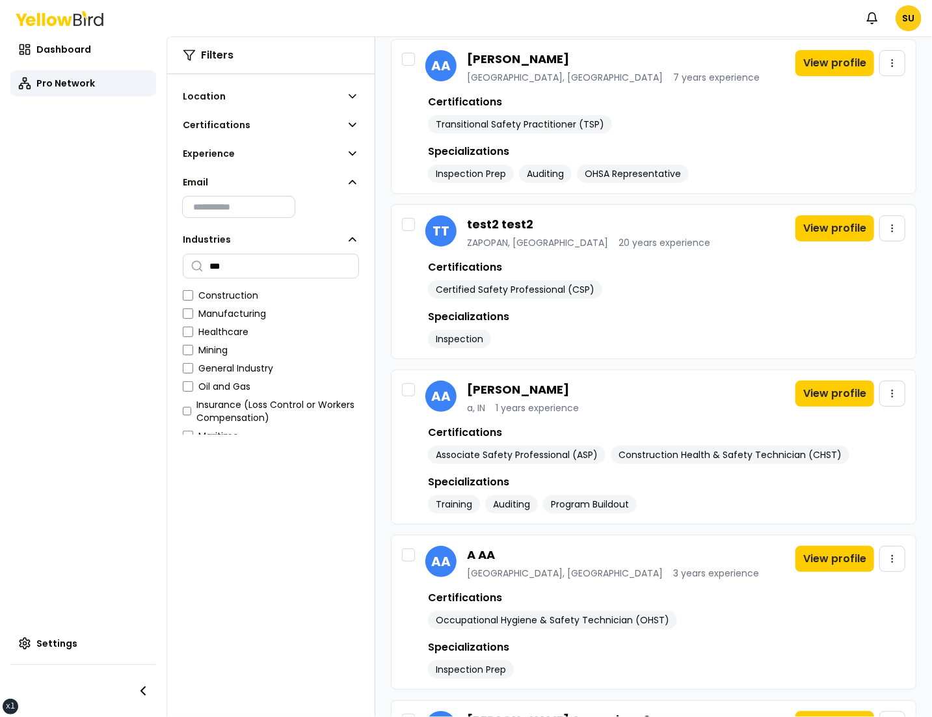
scroll to position [0, 0]
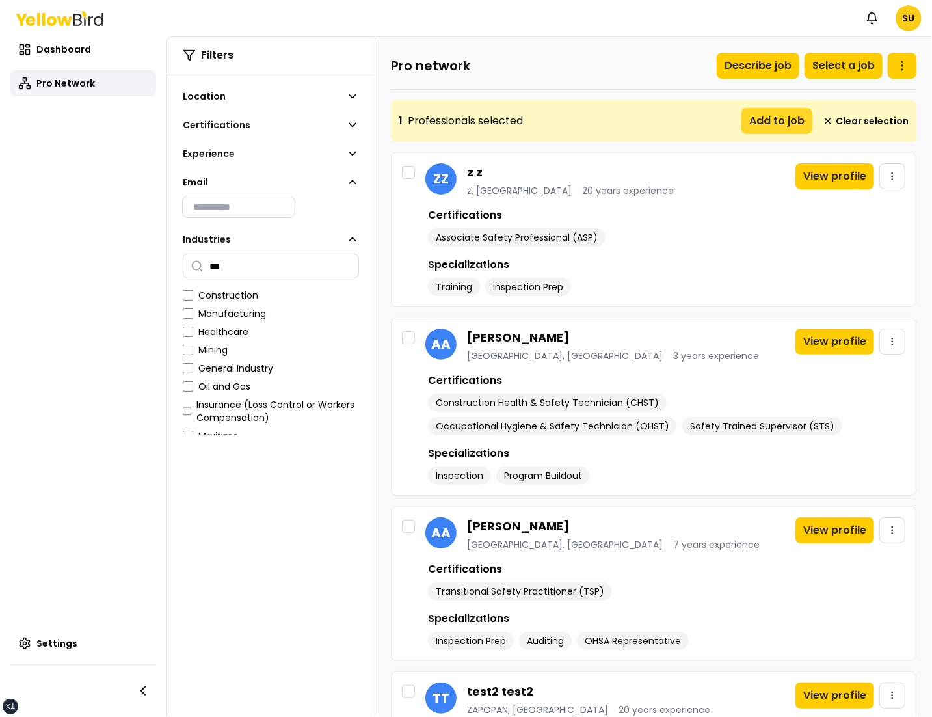
click at [792, 118] on button "Add to job" at bounding box center [777, 121] width 71 height 26
click at [839, 115] on button "Clear selection" at bounding box center [866, 120] width 86 height 13
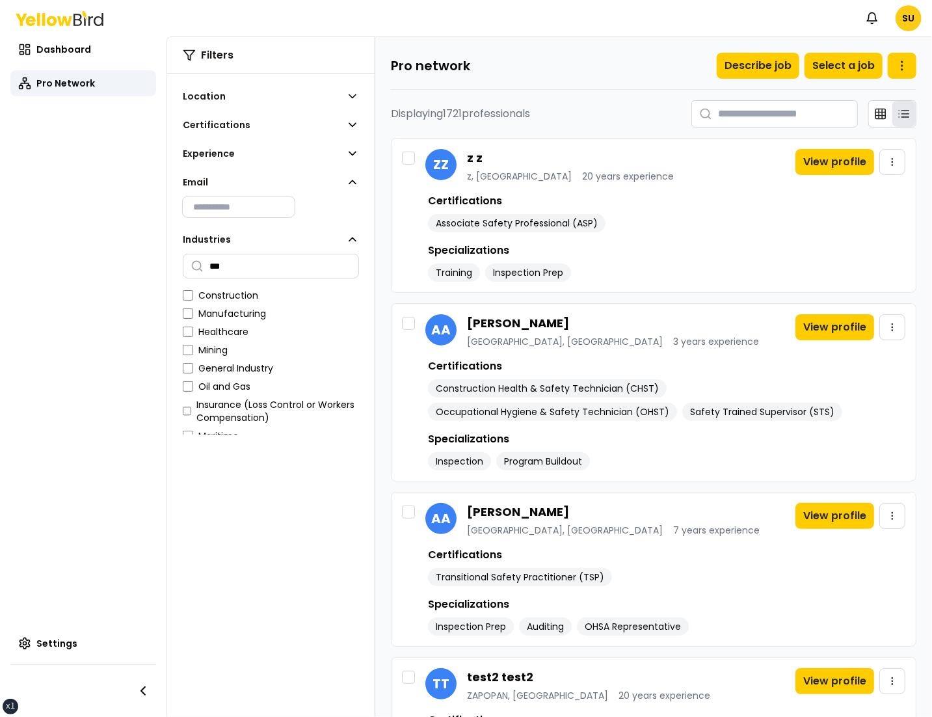
click at [355, 152] on icon at bounding box center [352, 153] width 7 height 3
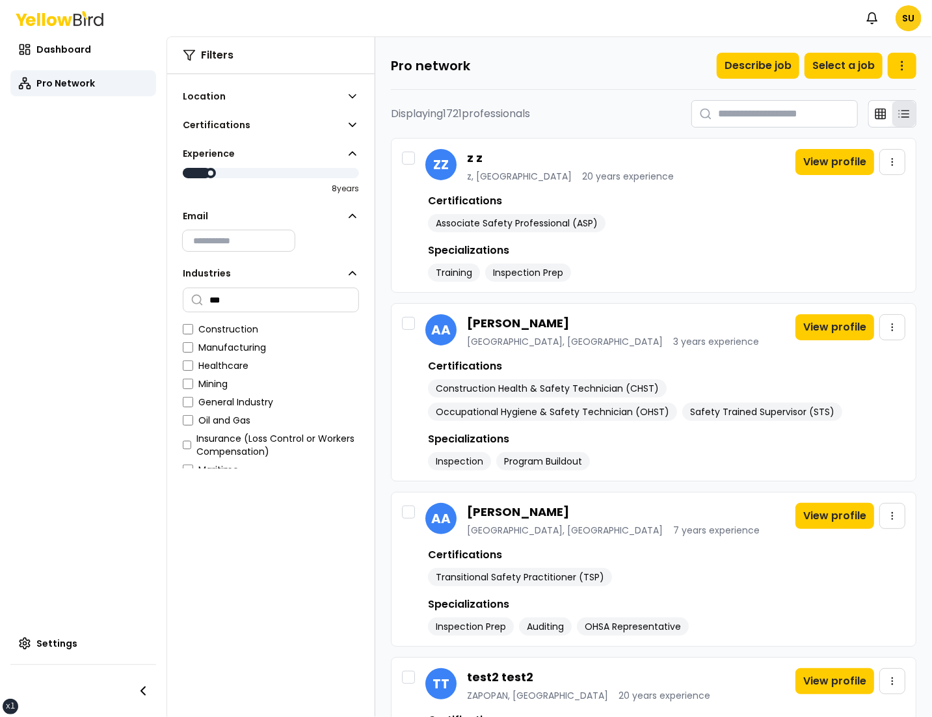
click at [289, 621] on aside "Filters Location Certifications Experience 8 years Email Industries *** Constru…" at bounding box center [271, 377] width 208 height 680
click at [794, 115] on input "text" at bounding box center [775, 113] width 167 height 27
type input "*"
type input "*******"
click at [881, 109] on icon at bounding box center [880, 113] width 13 height 13
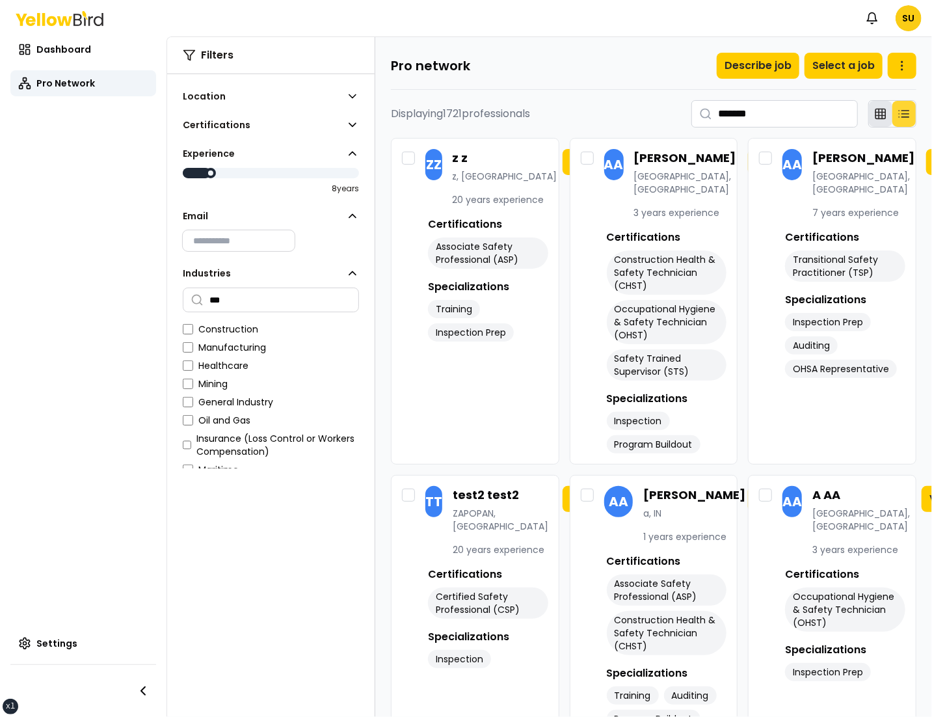
click at [902, 112] on icon at bounding box center [904, 113] width 13 height 13
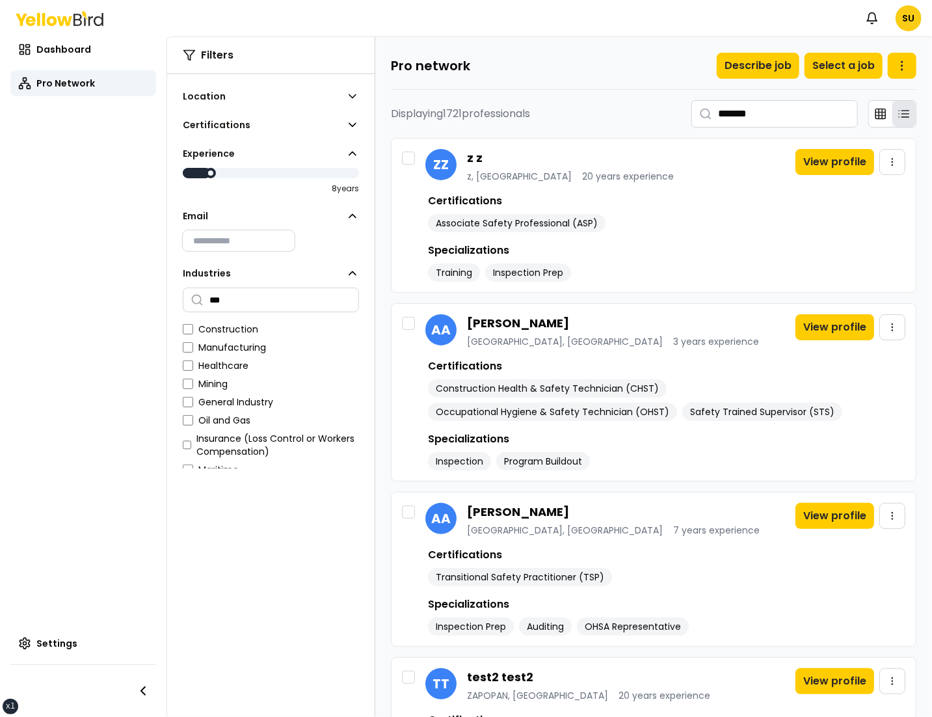
click at [787, 112] on input "*******" at bounding box center [775, 113] width 167 height 27
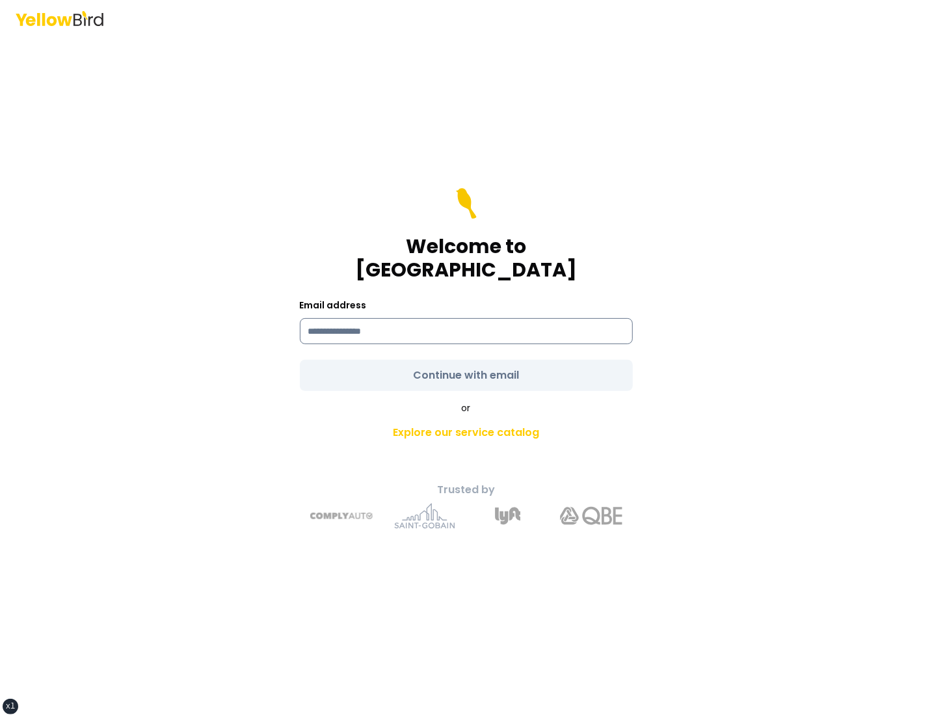
click at [424, 318] on input at bounding box center [466, 331] width 333 height 26
type input "**********"
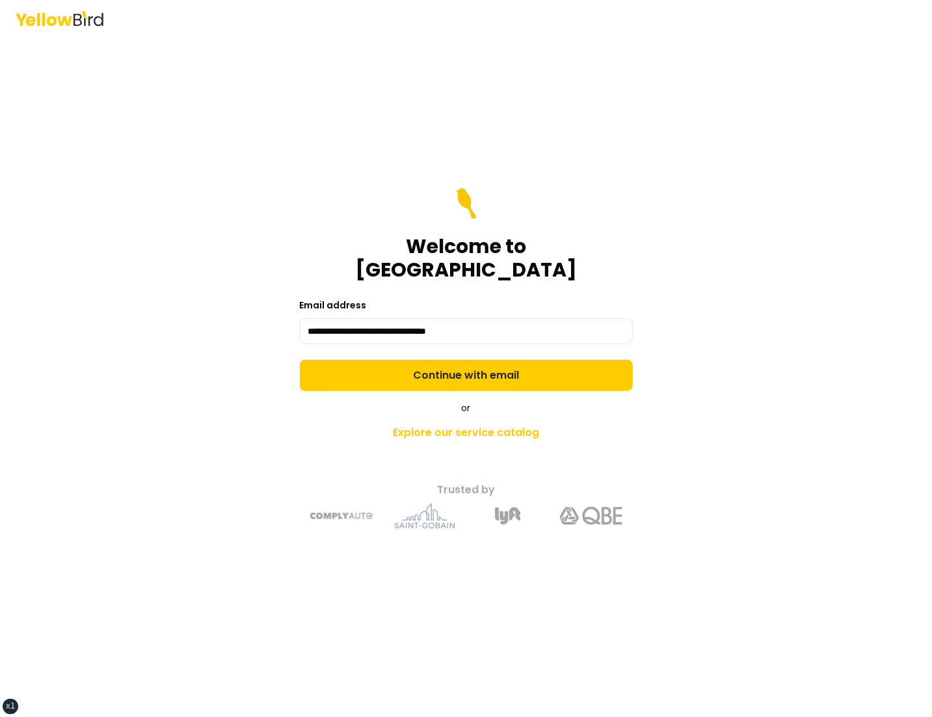
click at [300, 360] on button "Continue with email" at bounding box center [466, 375] width 333 height 31
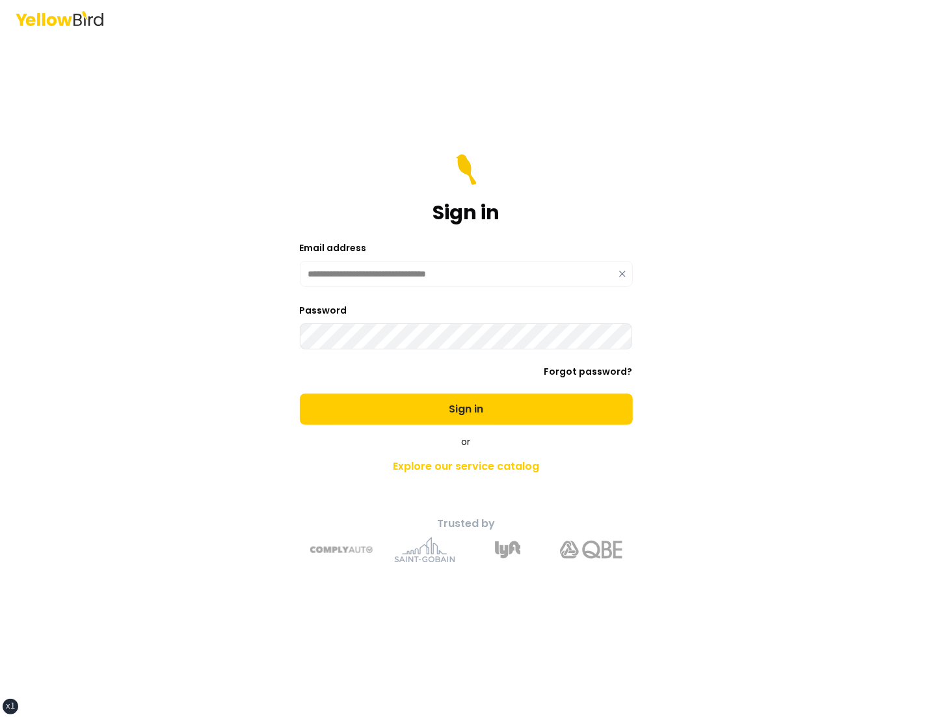
click at [300, 394] on button "Sign in" at bounding box center [466, 409] width 333 height 31
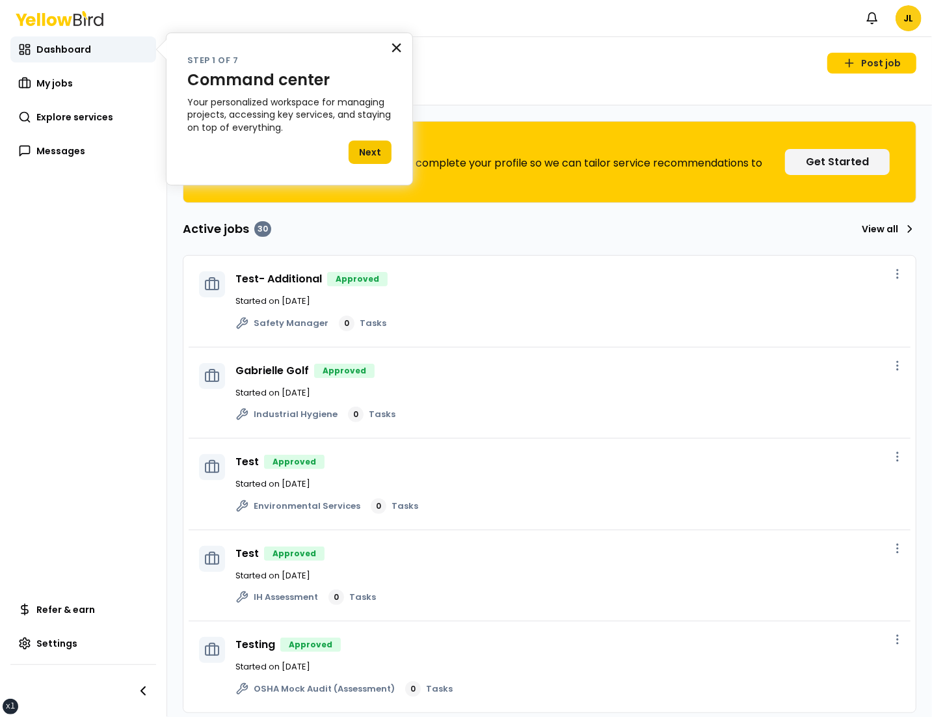
click at [394, 49] on button "×" at bounding box center [396, 47] width 12 height 21
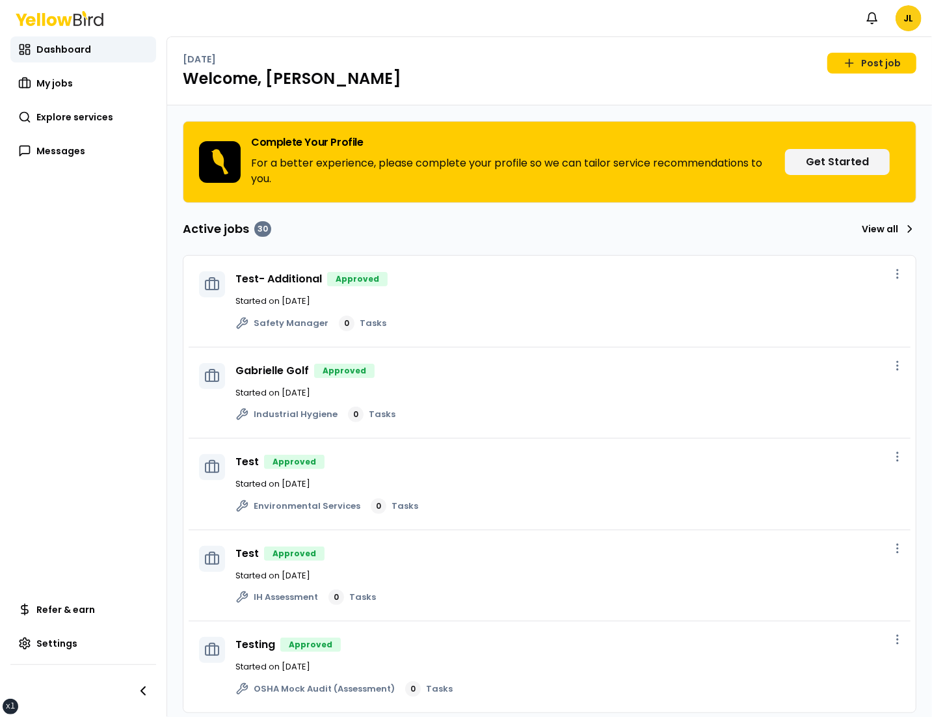
click at [921, 14] on nav "Notifications JL" at bounding box center [890, 18] width 62 height 26
click at [908, 20] on html "xs sm md lg xl 2xl Notifications JL Dashboard My jobs Explore services Messages…" at bounding box center [466, 358] width 932 height 717
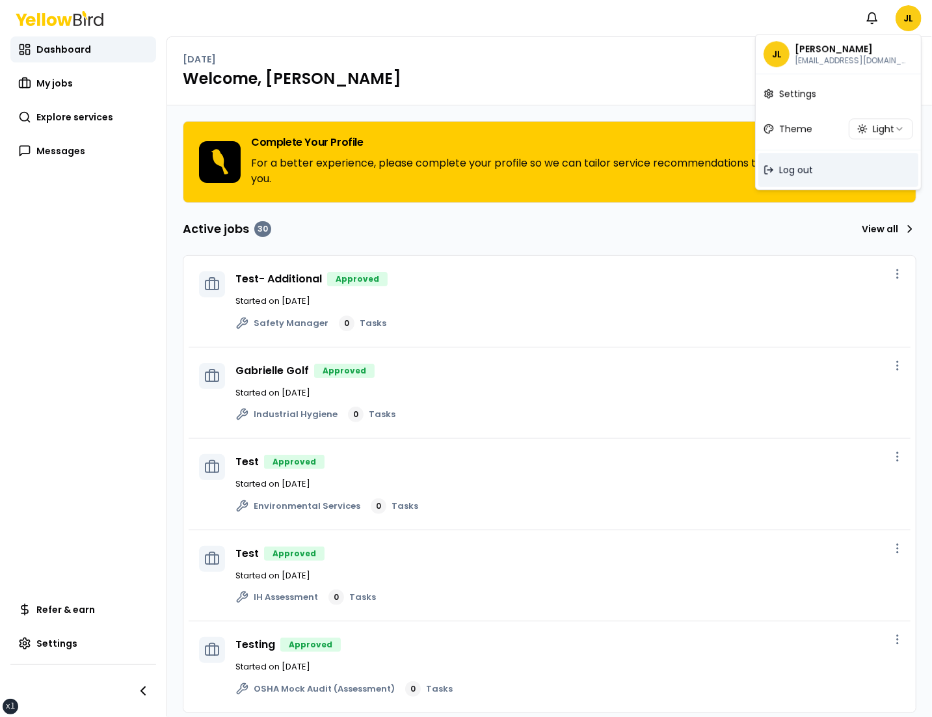
click at [805, 161] on div "Log out" at bounding box center [839, 170] width 160 height 34
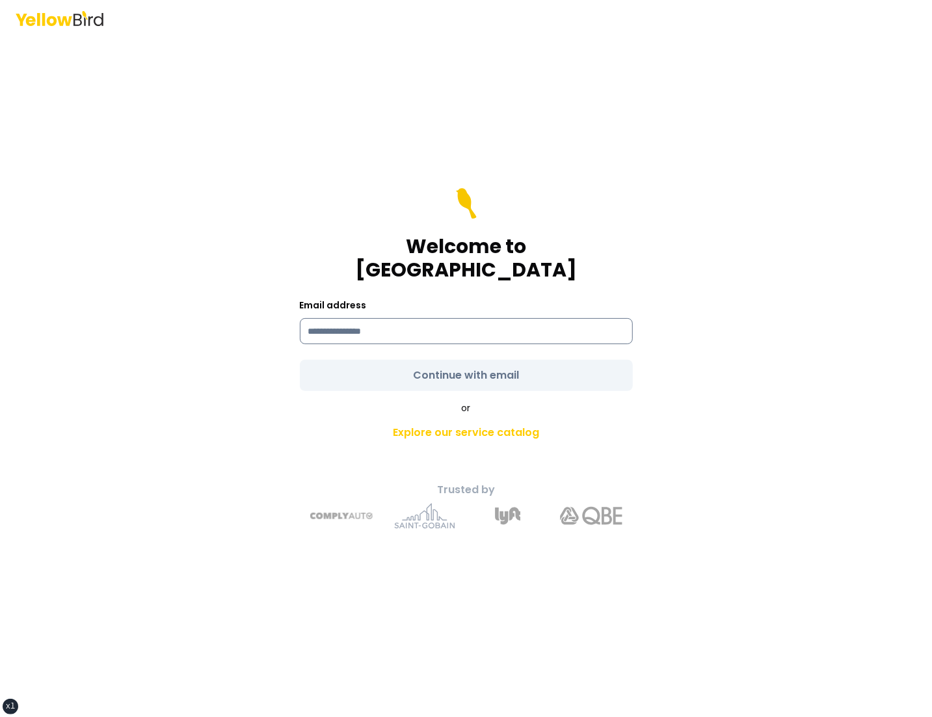
click at [523, 318] on input at bounding box center [466, 331] width 333 height 26
type input "**********"
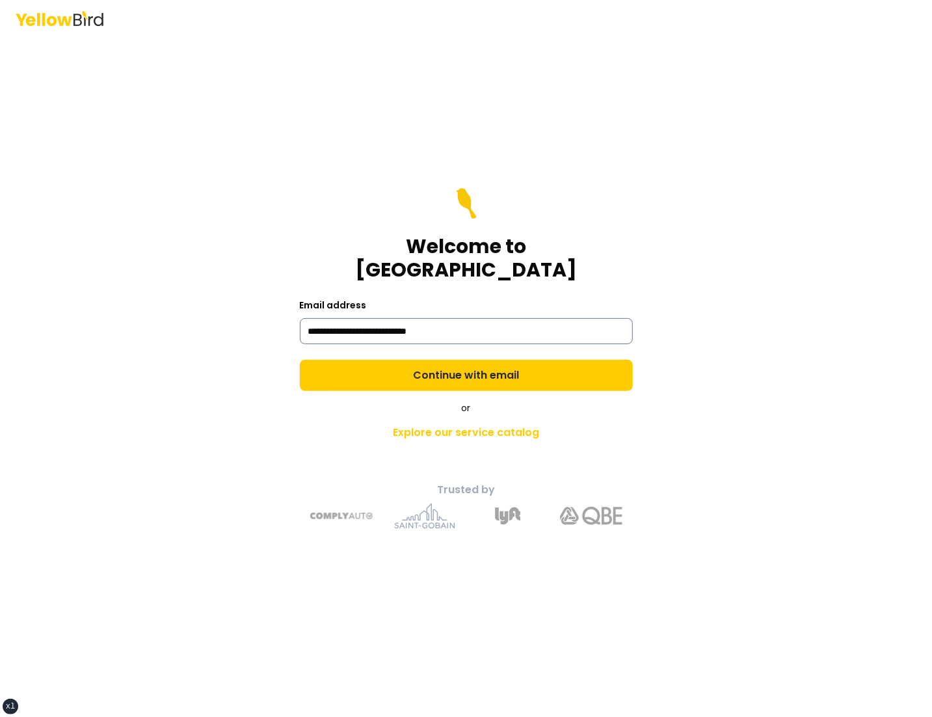
click at [300, 360] on button "Continue with email" at bounding box center [466, 375] width 333 height 31
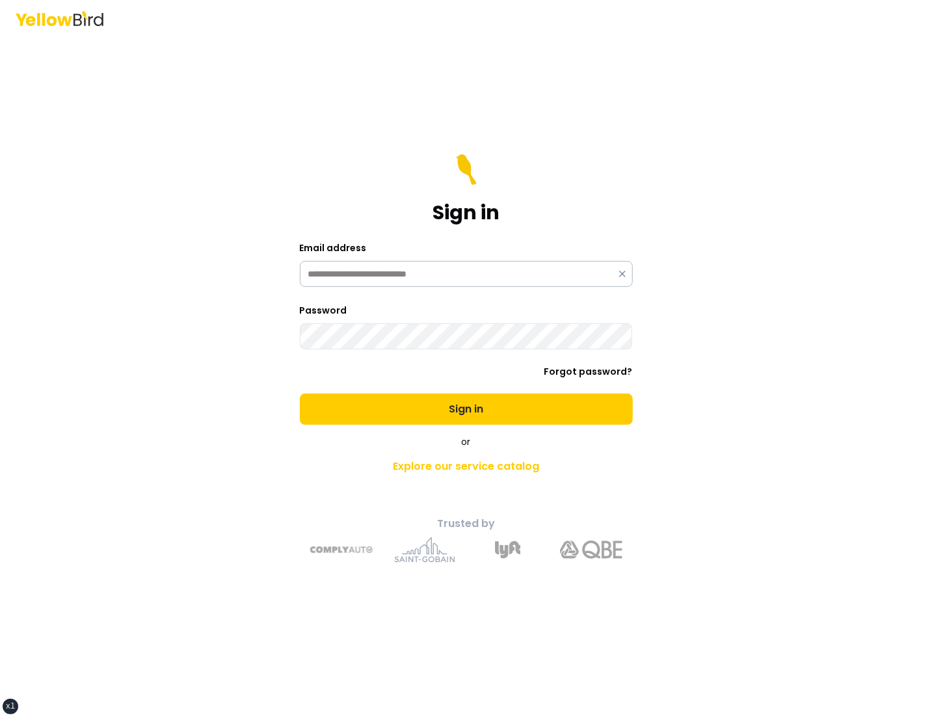
click at [300, 394] on button "Sign in" at bounding box center [466, 409] width 333 height 31
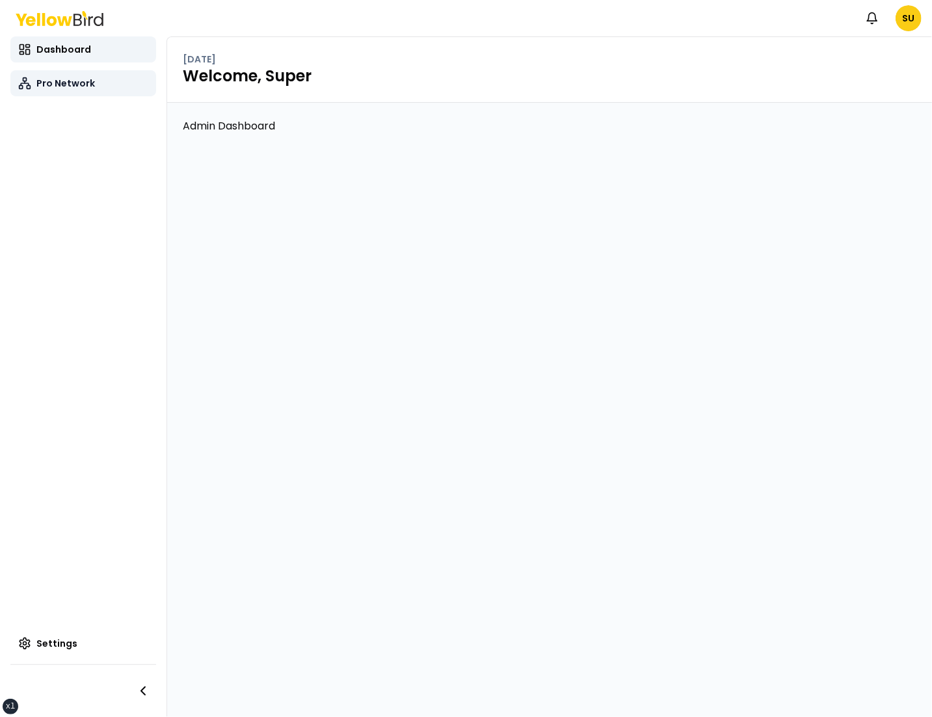
click at [94, 87] on link "Pro Network" at bounding box center [83, 83] width 146 height 26
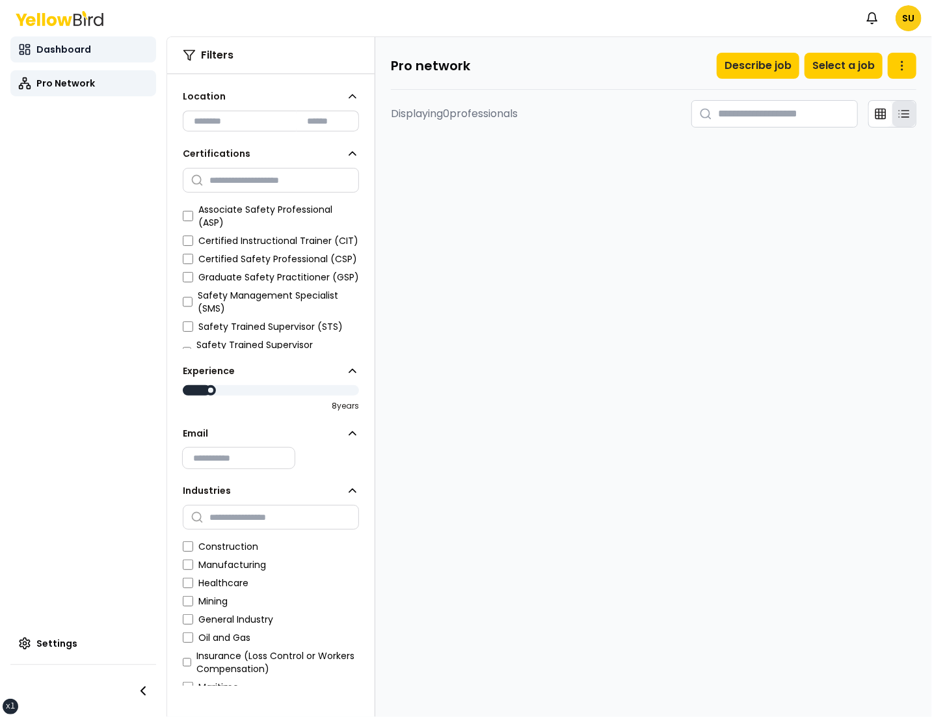
click at [92, 55] on link "Dashboard" at bounding box center [83, 49] width 146 height 26
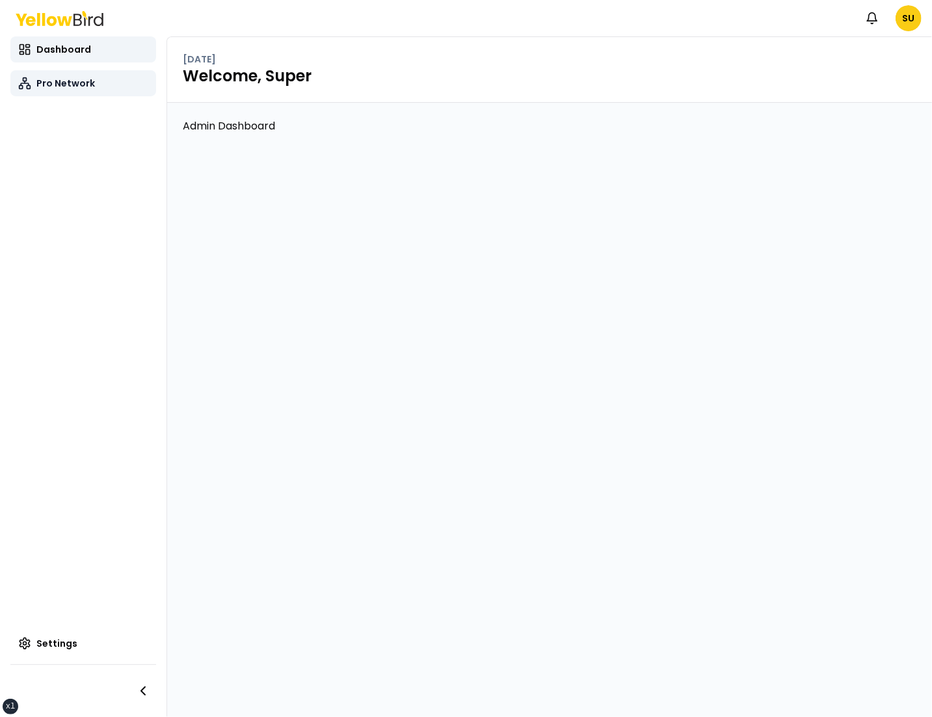
click at [59, 86] on span "Pro Network" at bounding box center [65, 83] width 59 height 13
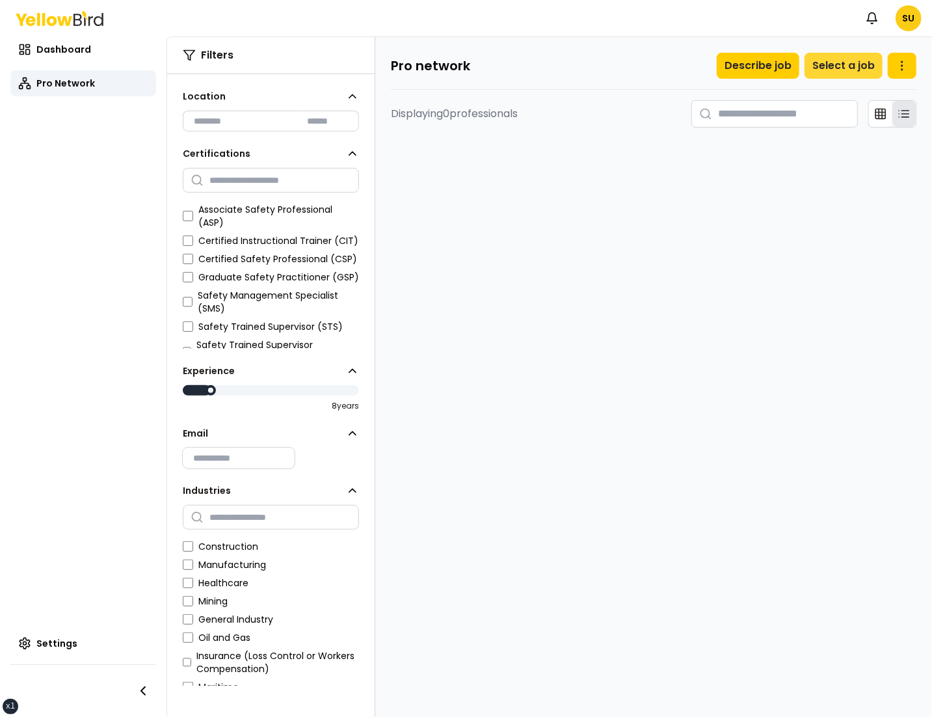
click at [839, 64] on button "Select a job" at bounding box center [844, 66] width 78 height 26
click at [912, 61] on button at bounding box center [902, 66] width 29 height 26
click at [256, 386] on input "range" at bounding box center [271, 391] width 176 height 10
type input "*"
click at [212, 386] on input "range" at bounding box center [271, 391] width 176 height 10
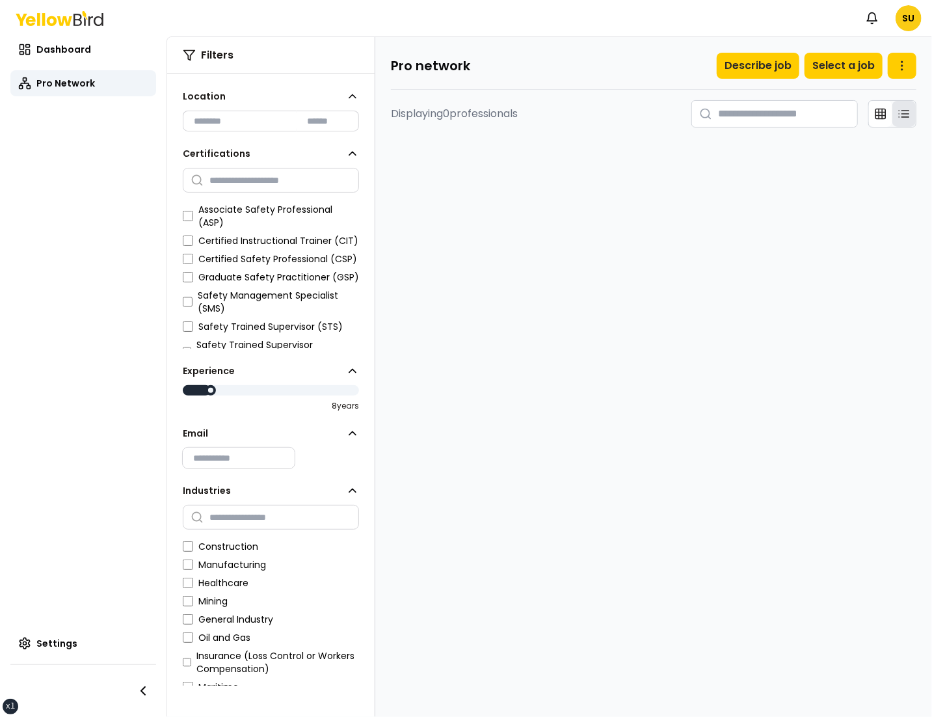
click at [297, 437] on h4 "Email" at bounding box center [264, 433] width 163 height 13
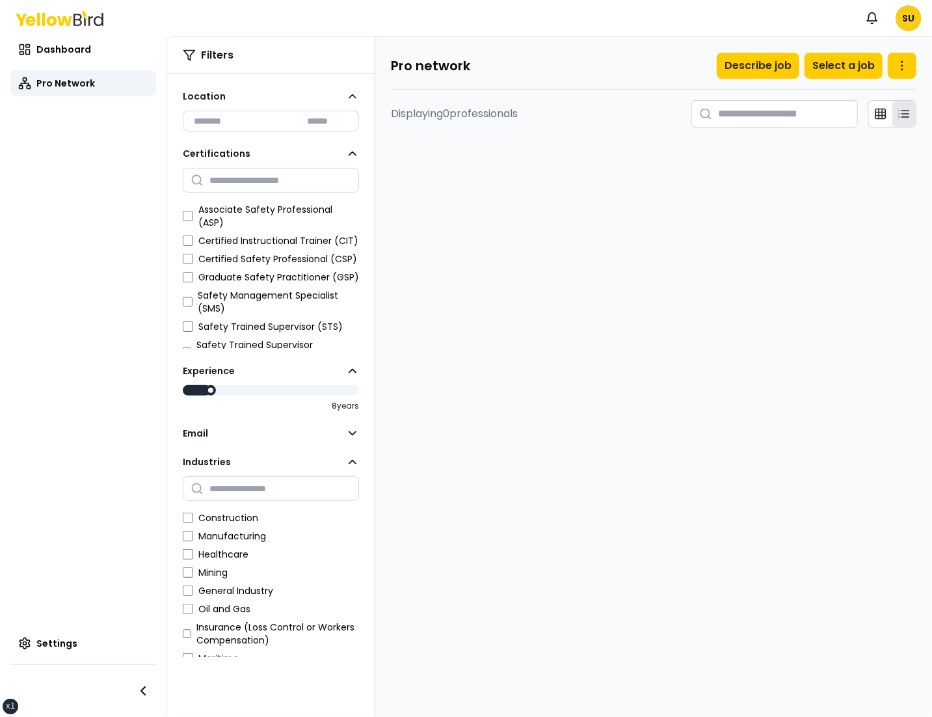
click at [297, 437] on h4 "Email" at bounding box center [264, 433] width 163 height 13
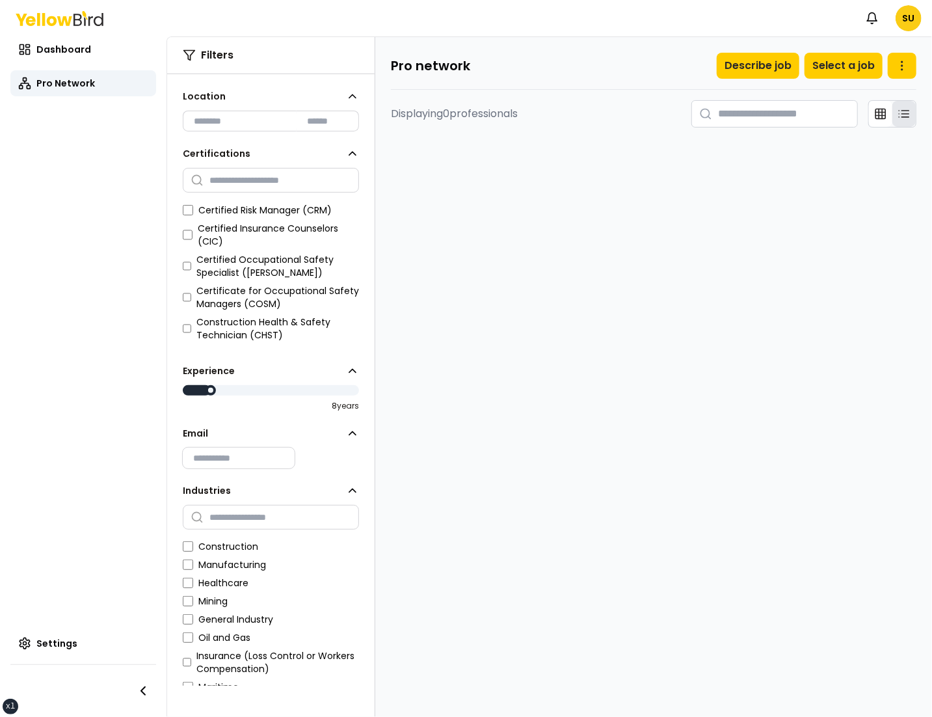
scroll to position [611, 0]
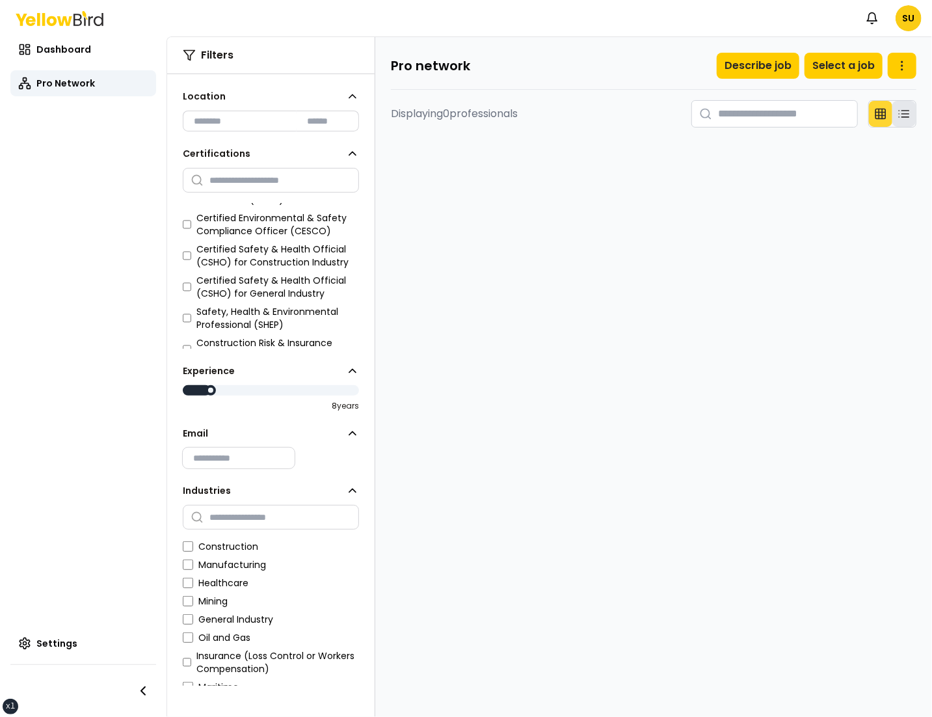
click at [879, 113] on icon at bounding box center [880, 113] width 13 height 13
click at [878, 170] on main "Pro network Describe job Select a job Displaying 0 professionals" at bounding box center [653, 377] width 557 height 680
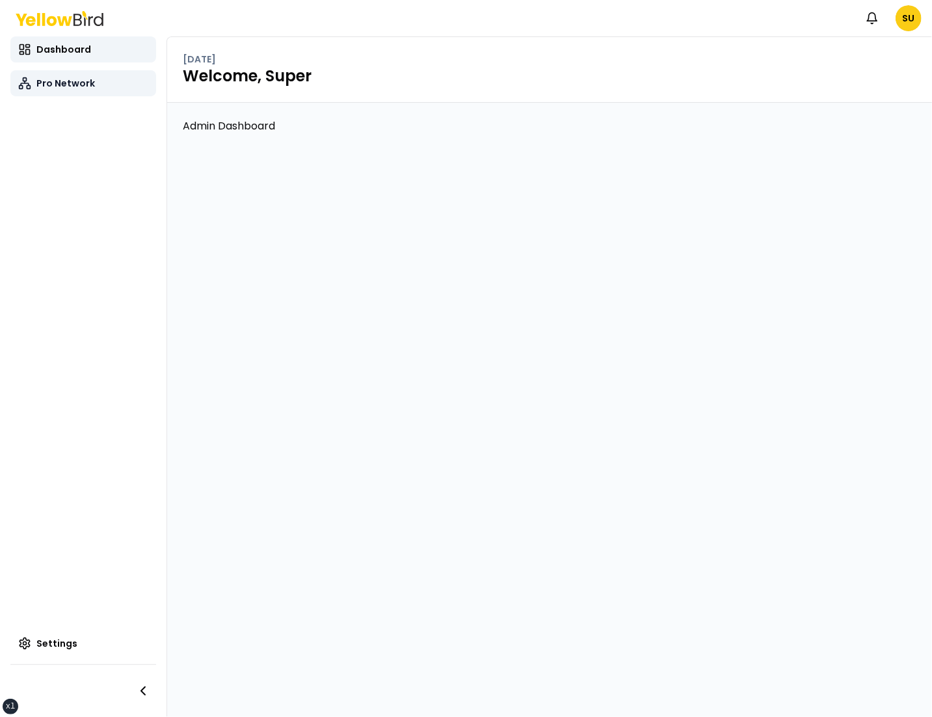
click at [76, 87] on span "Pro Network" at bounding box center [65, 83] width 59 height 13
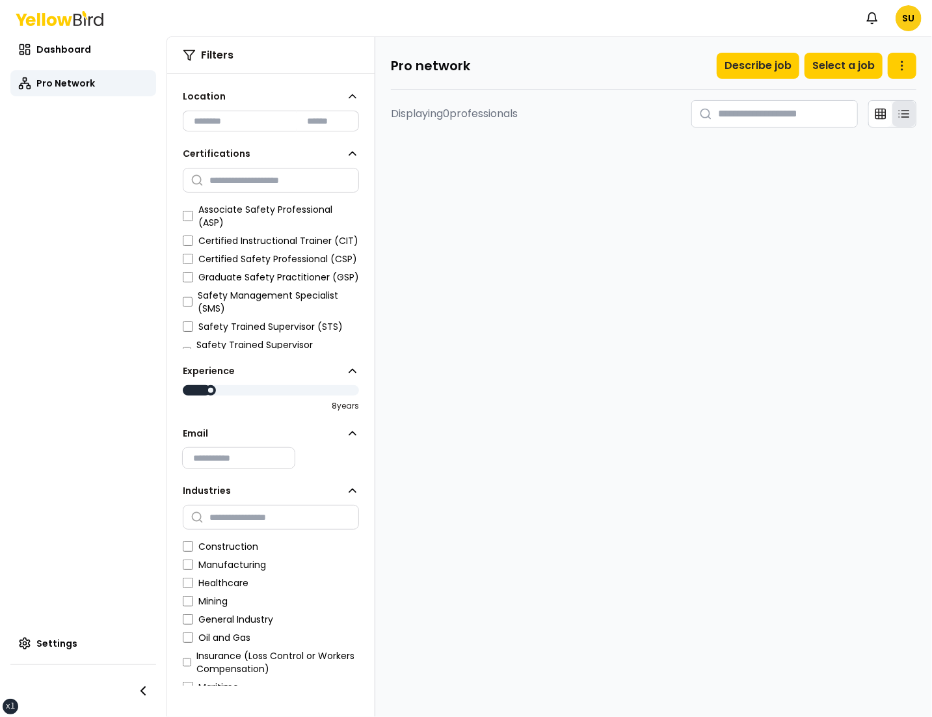
click at [510, 148] on main "Pro network Describe job Select a job Displaying 0 professionals" at bounding box center [653, 377] width 557 height 680
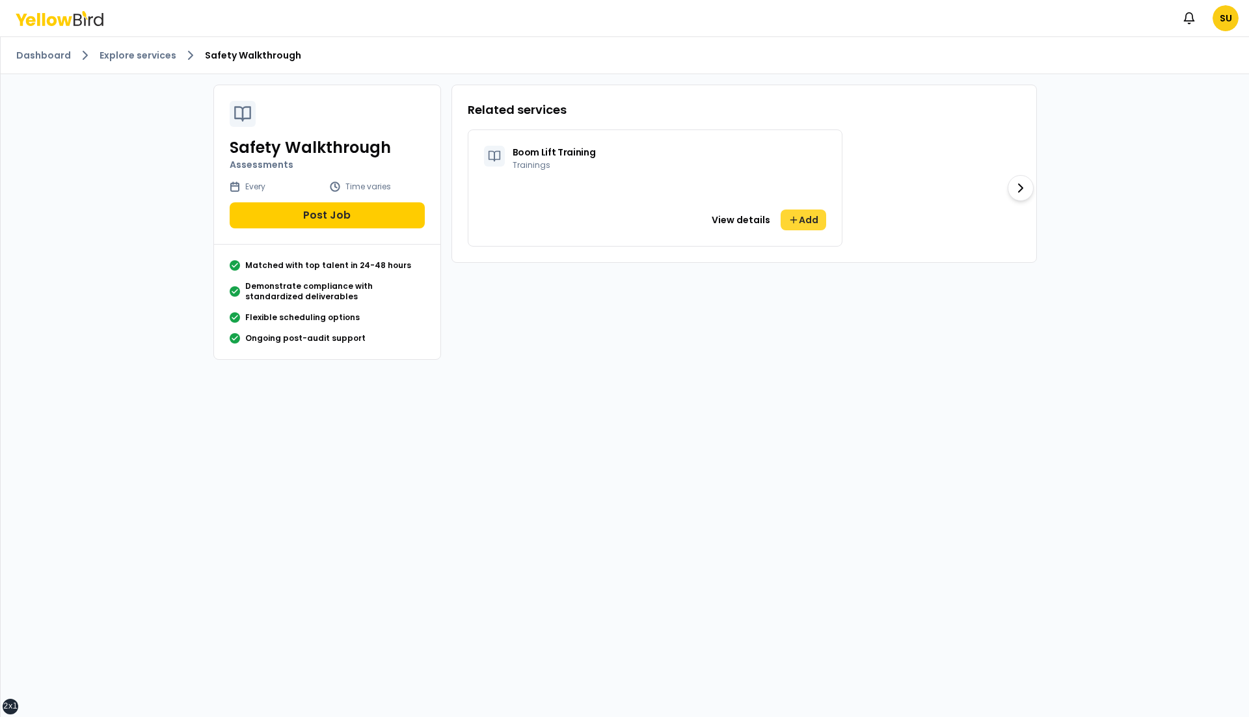
click at [803, 221] on button "Add" at bounding box center [804, 219] width 46 height 21
click at [736, 218] on button "View details" at bounding box center [741, 219] width 74 height 21
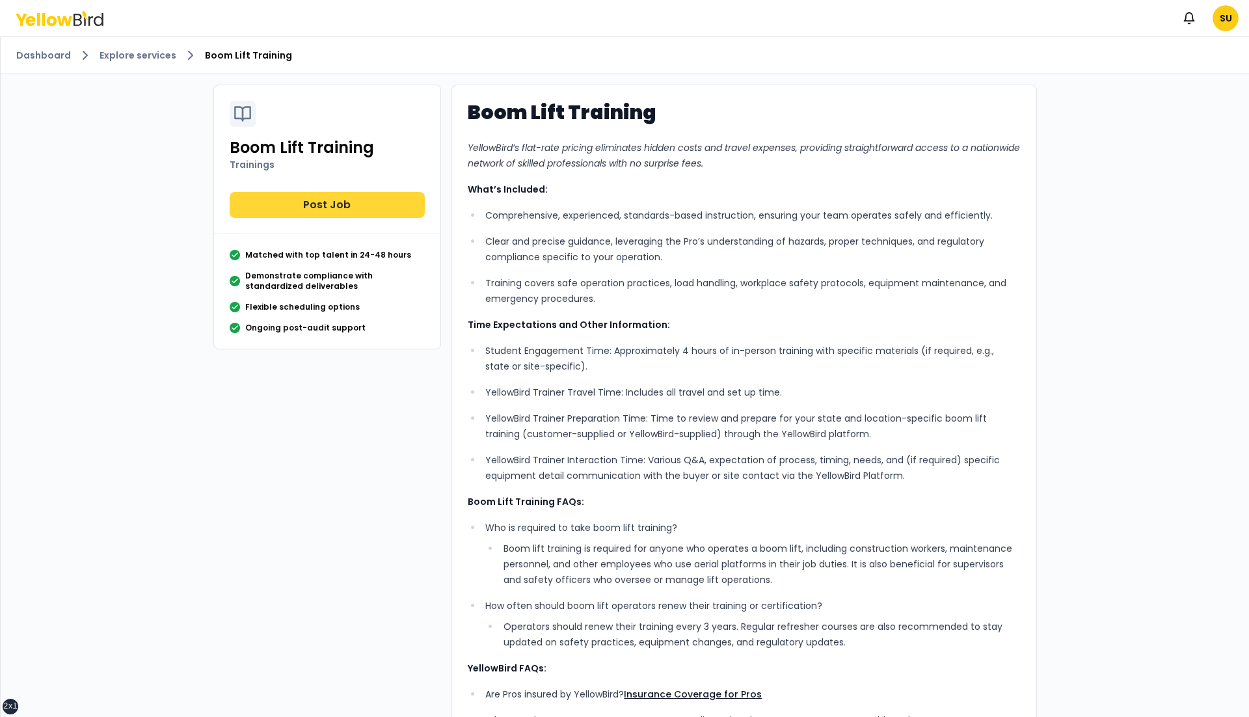
click at [269, 201] on button "Post Job" at bounding box center [327, 205] width 195 height 26
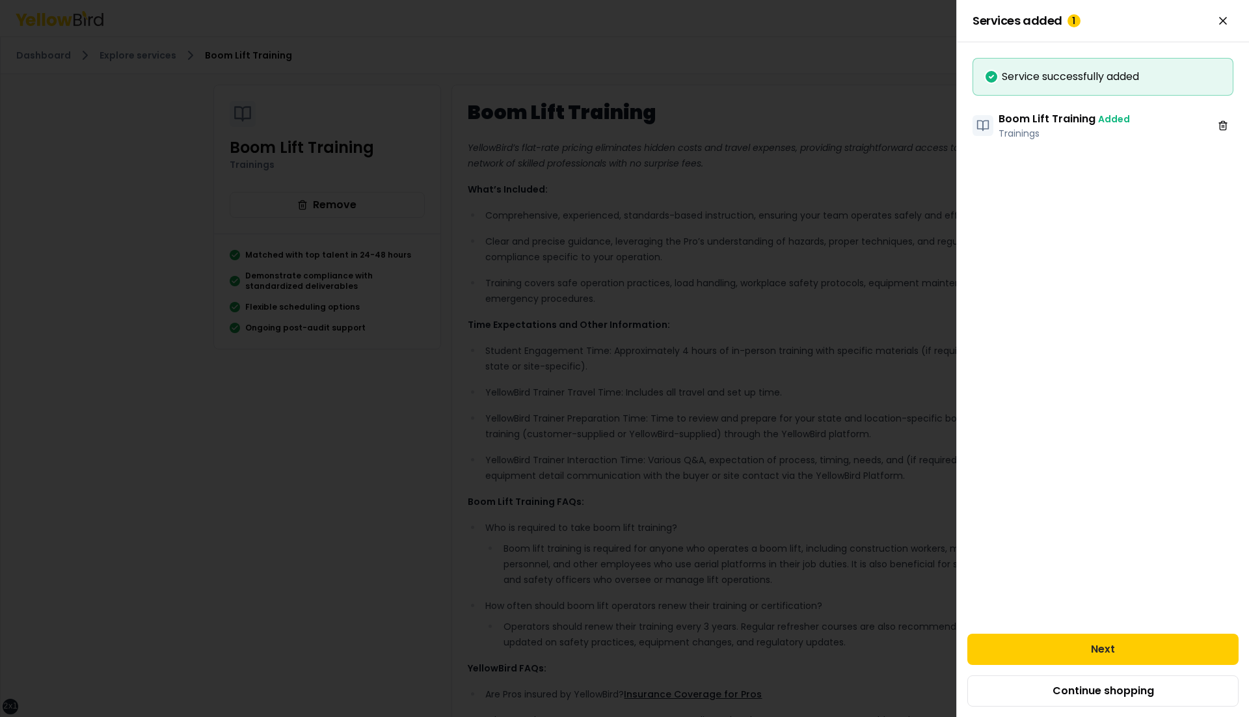
click at [120, 174] on div at bounding box center [624, 358] width 1249 height 717
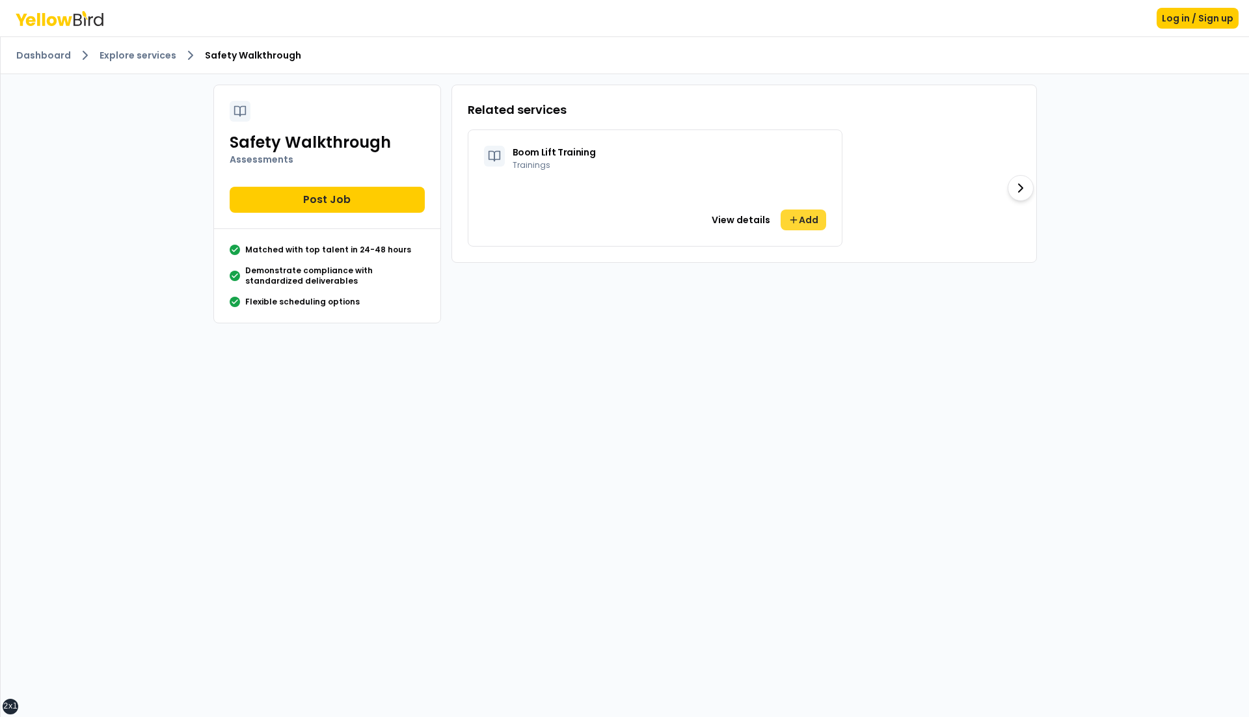
click at [811, 219] on button "Add" at bounding box center [804, 219] width 46 height 21
click at [792, 221] on icon at bounding box center [793, 220] width 10 height 10
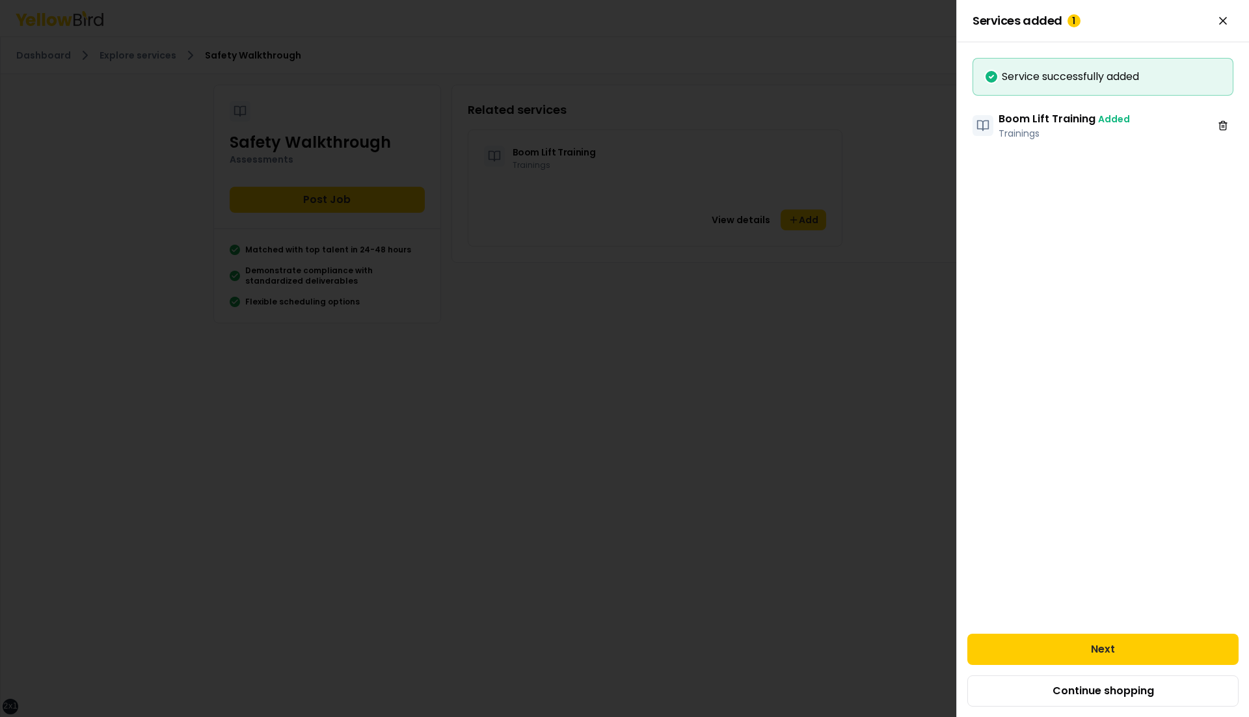
click at [1233, 27] on h2 "Services added 1" at bounding box center [1103, 20] width 261 height 21
click at [1222, 23] on icon "Close" at bounding box center [1223, 20] width 13 height 13
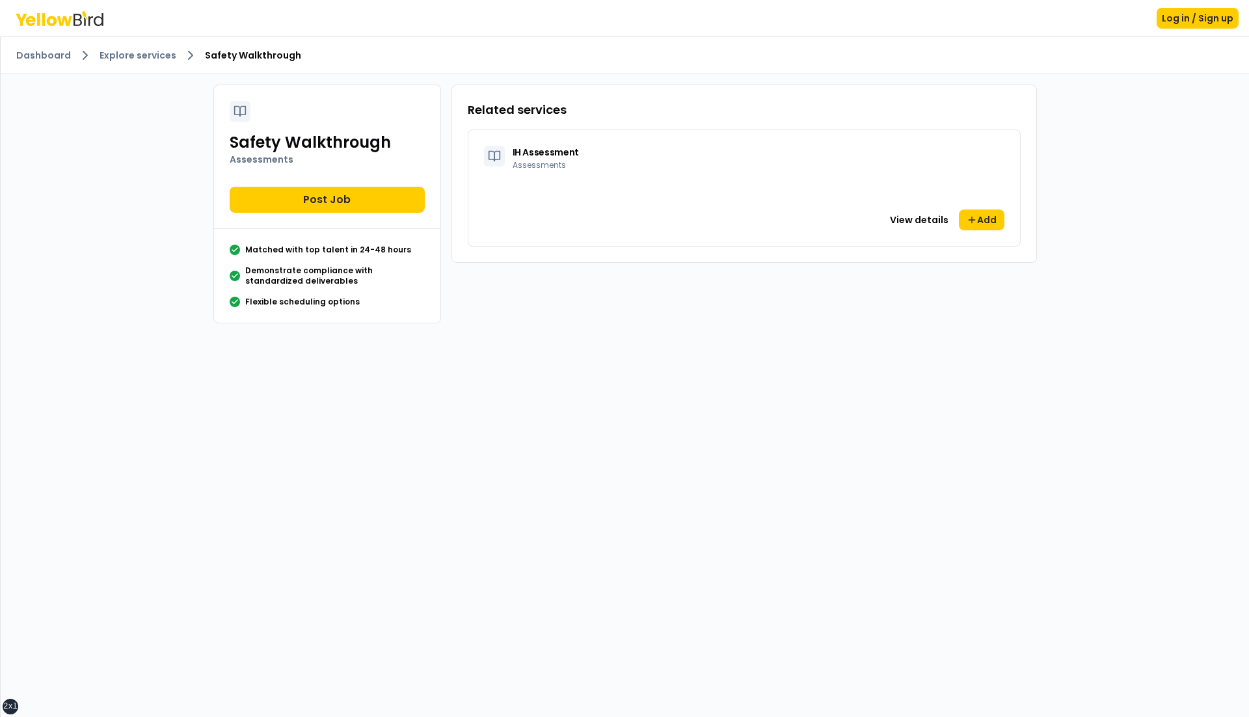
click at [915, 304] on div "Safety Walkthrough Assessments Post Job Matched with top talent in 24-48 hours …" at bounding box center [625, 204] width 844 height 260
